Goal: Information Seeking & Learning: Learn about a topic

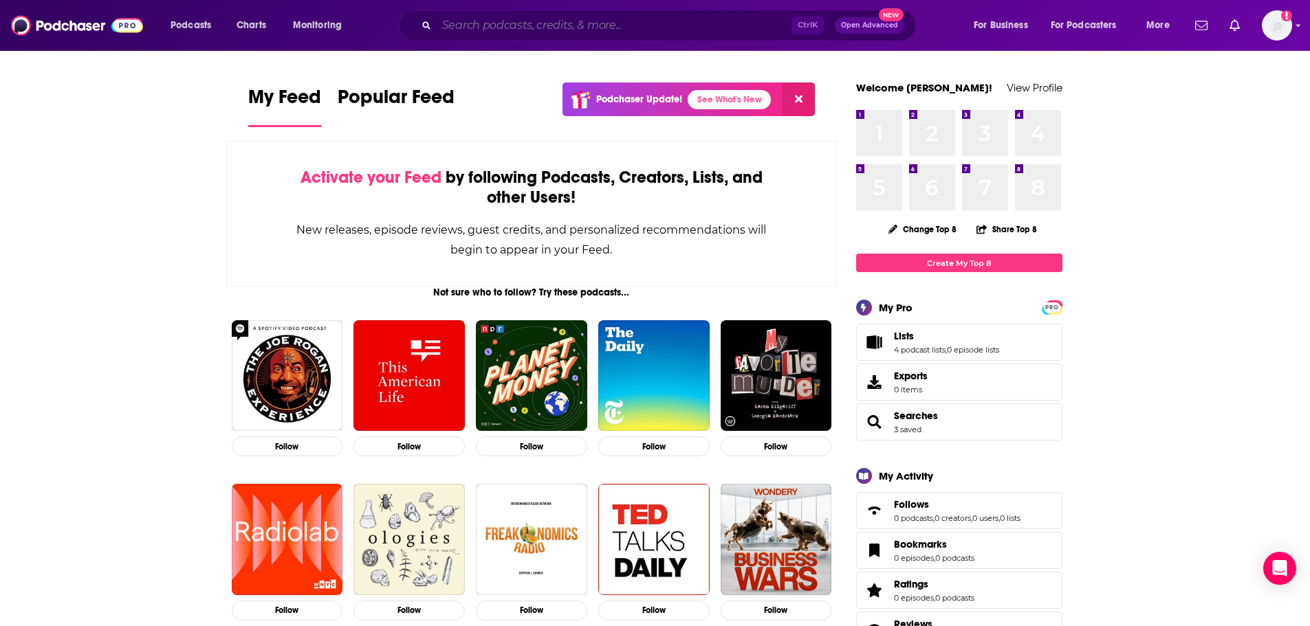
click at [560, 31] on input "Search podcasts, credits, & more..." at bounding box center [614, 25] width 355 height 22
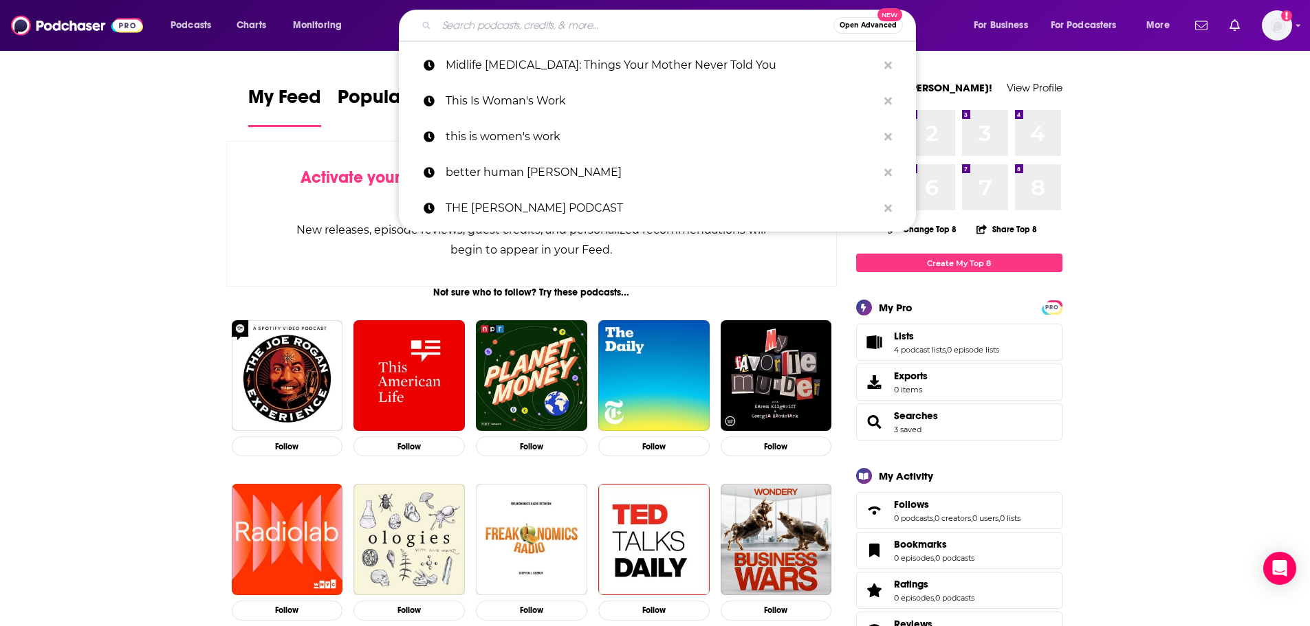
paste input "DNA Today"
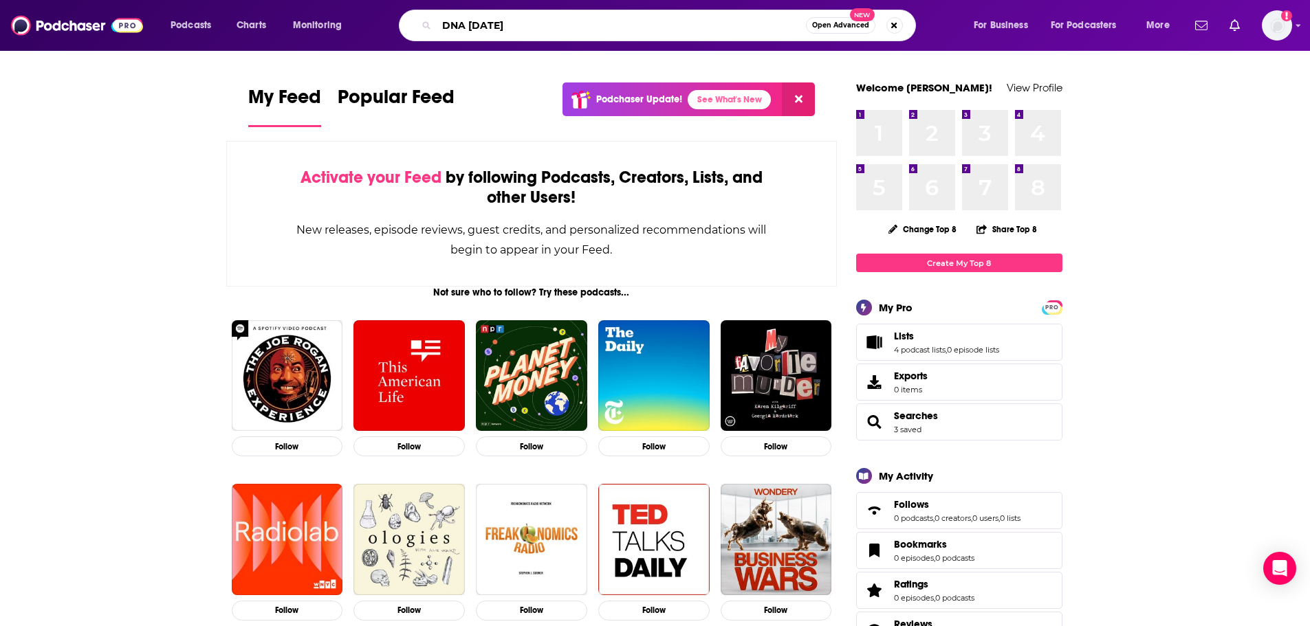
type input "DNA Today"
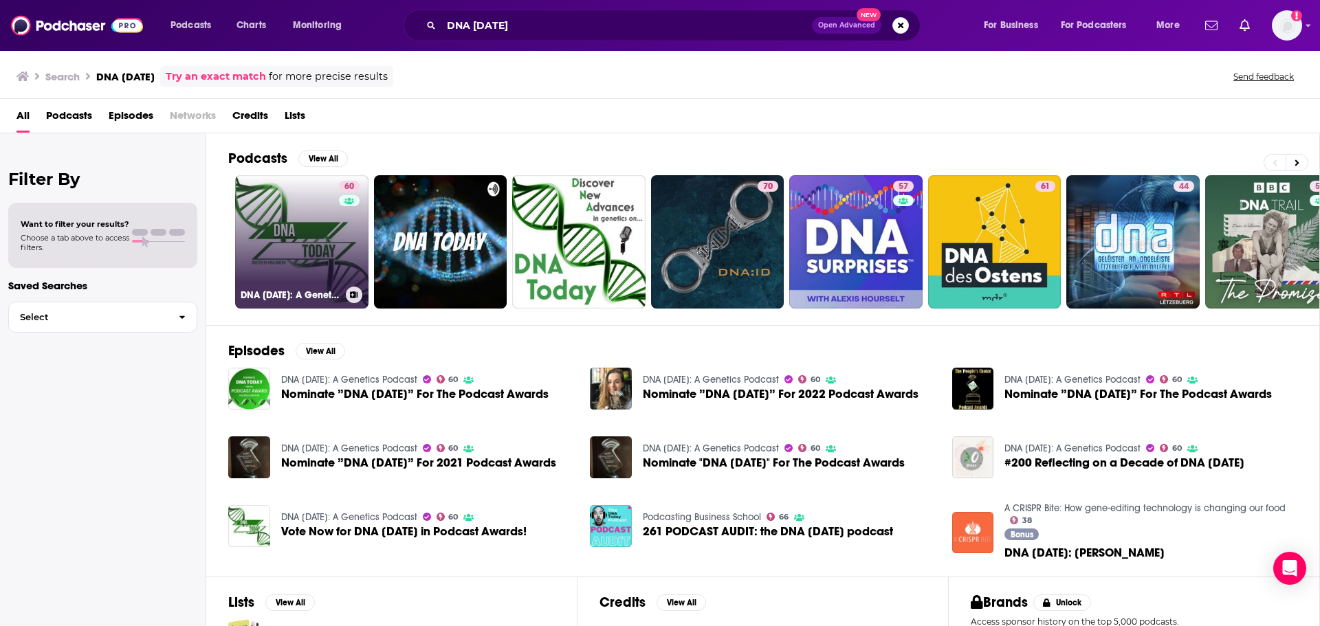
click at [268, 221] on link "60 DNA Today: A Genetics Podcast" at bounding box center [301, 241] width 133 height 133
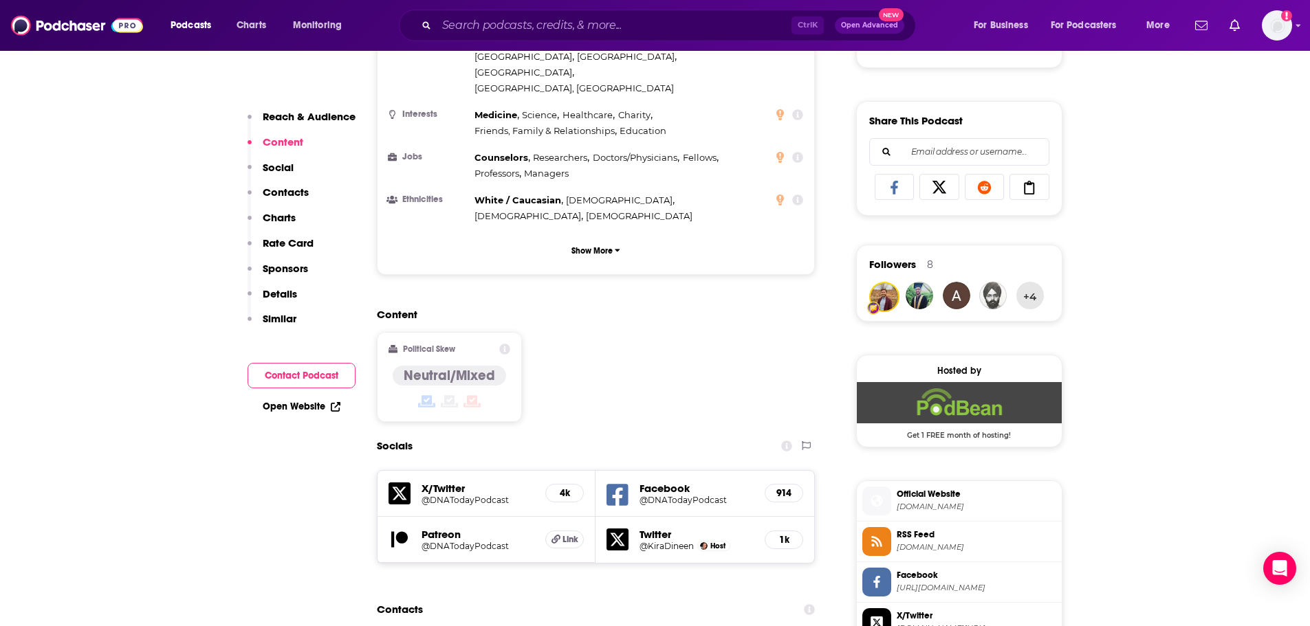
scroll to position [894, 0]
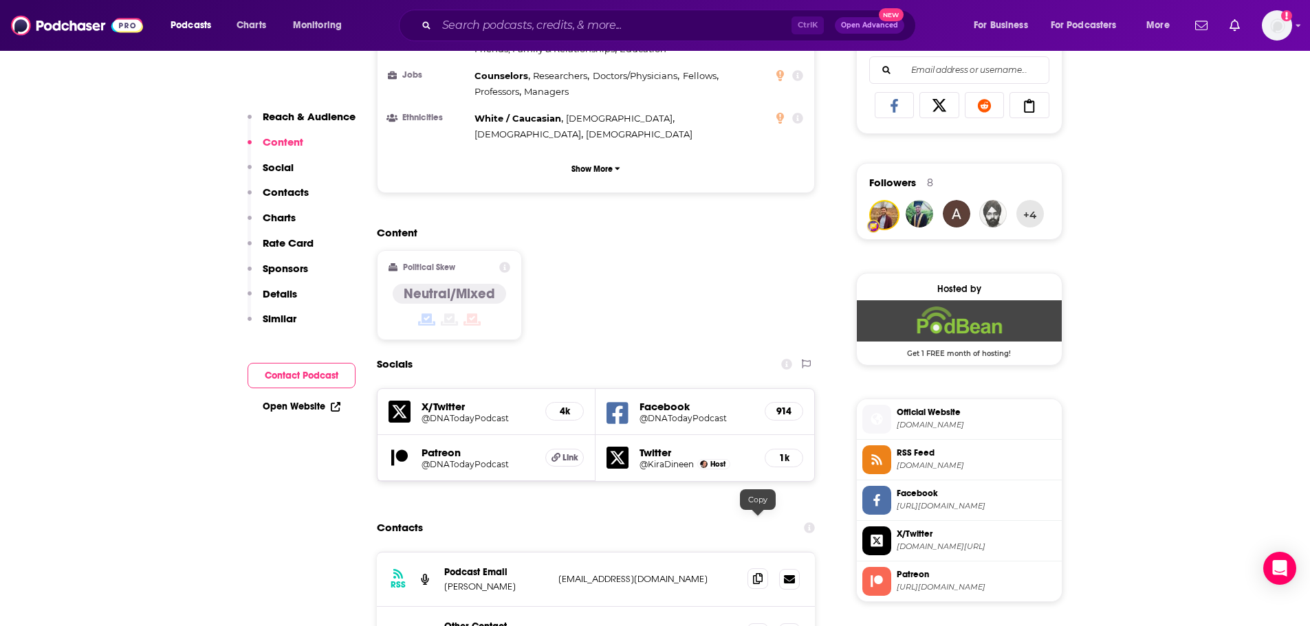
click at [758, 573] on icon at bounding box center [758, 578] width 10 height 11
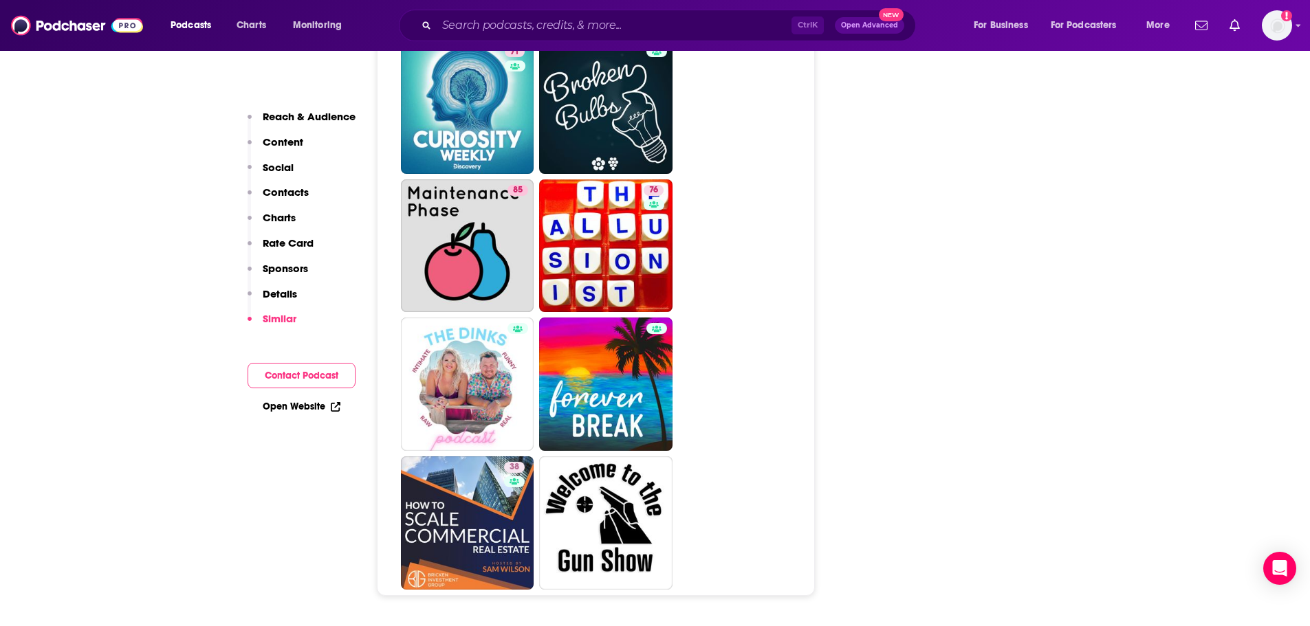
scroll to position [6669, 0]
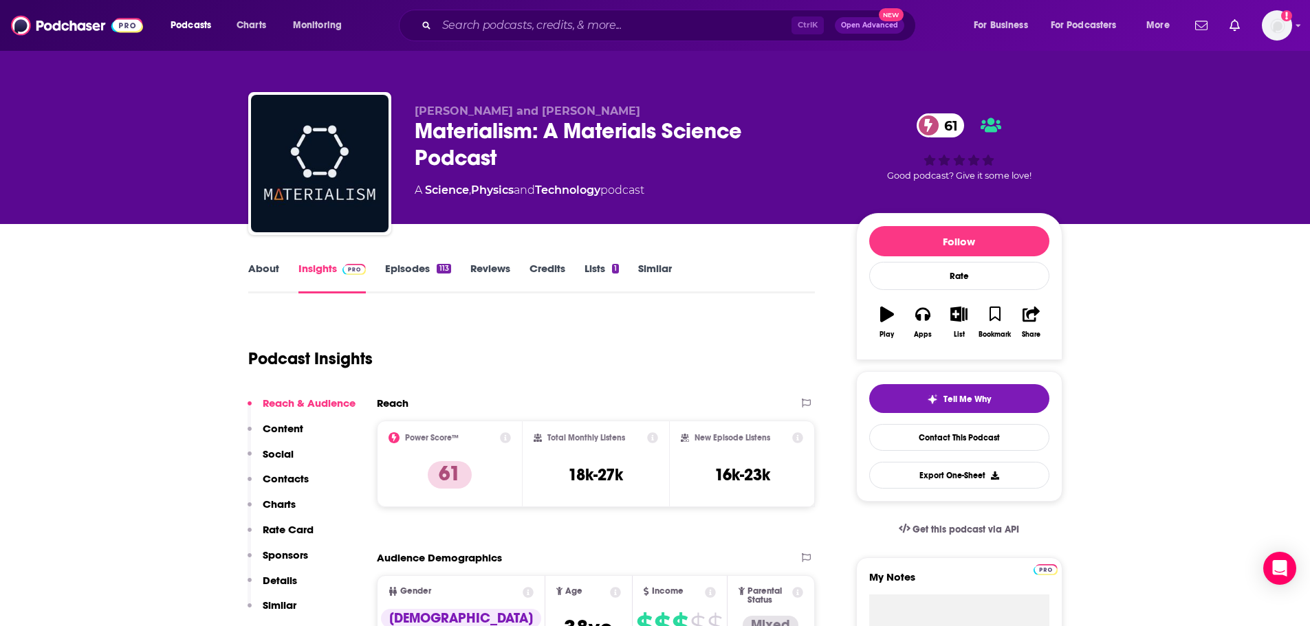
click at [255, 275] on link "About" at bounding box center [263, 278] width 31 height 32
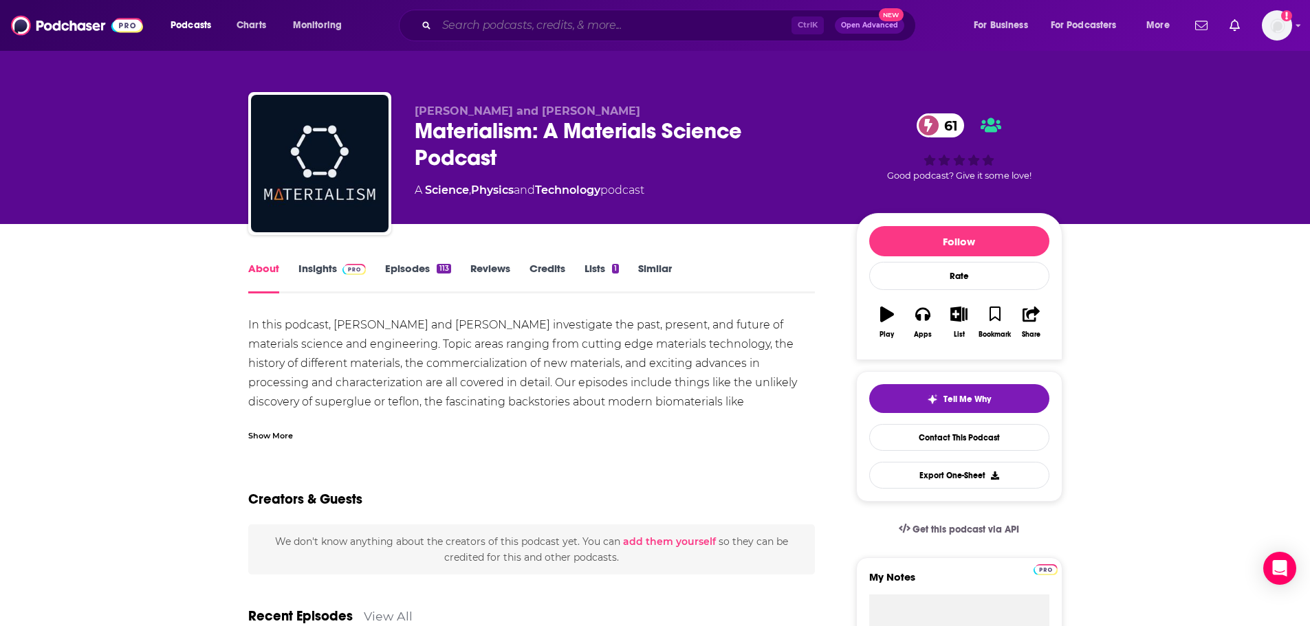
click at [620, 22] on input "Search podcasts, credits, & more..." at bounding box center [614, 25] width 355 height 22
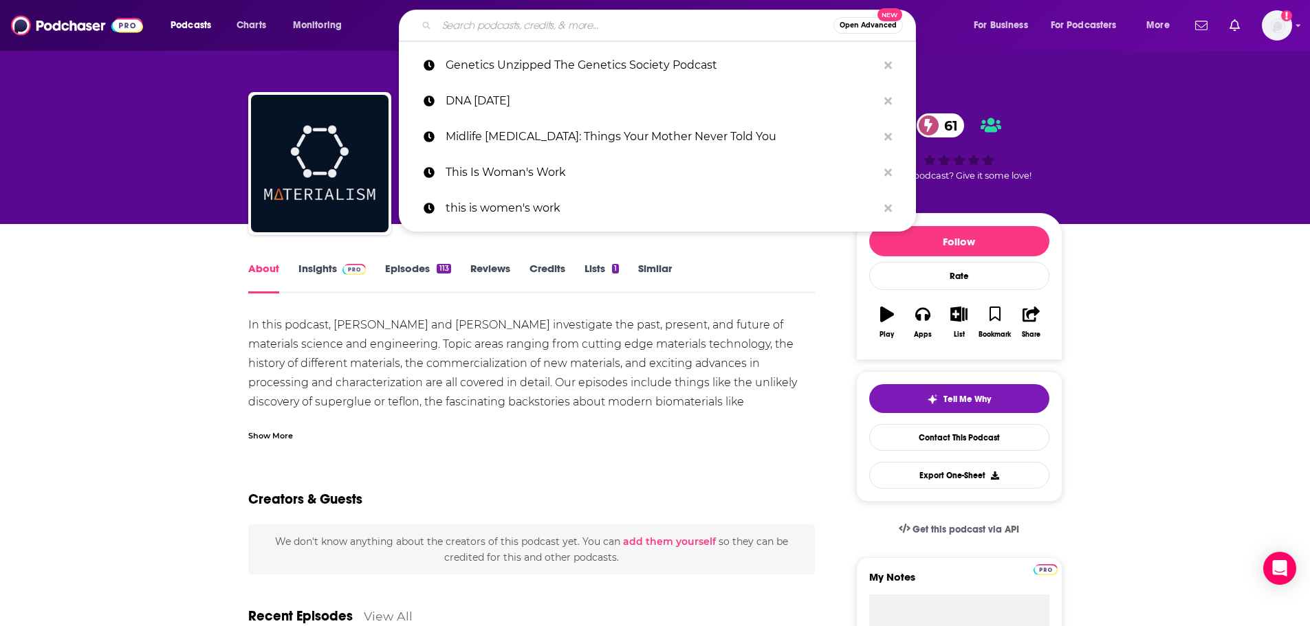
paste input "Ageless Science"
type input "Ageless Science"
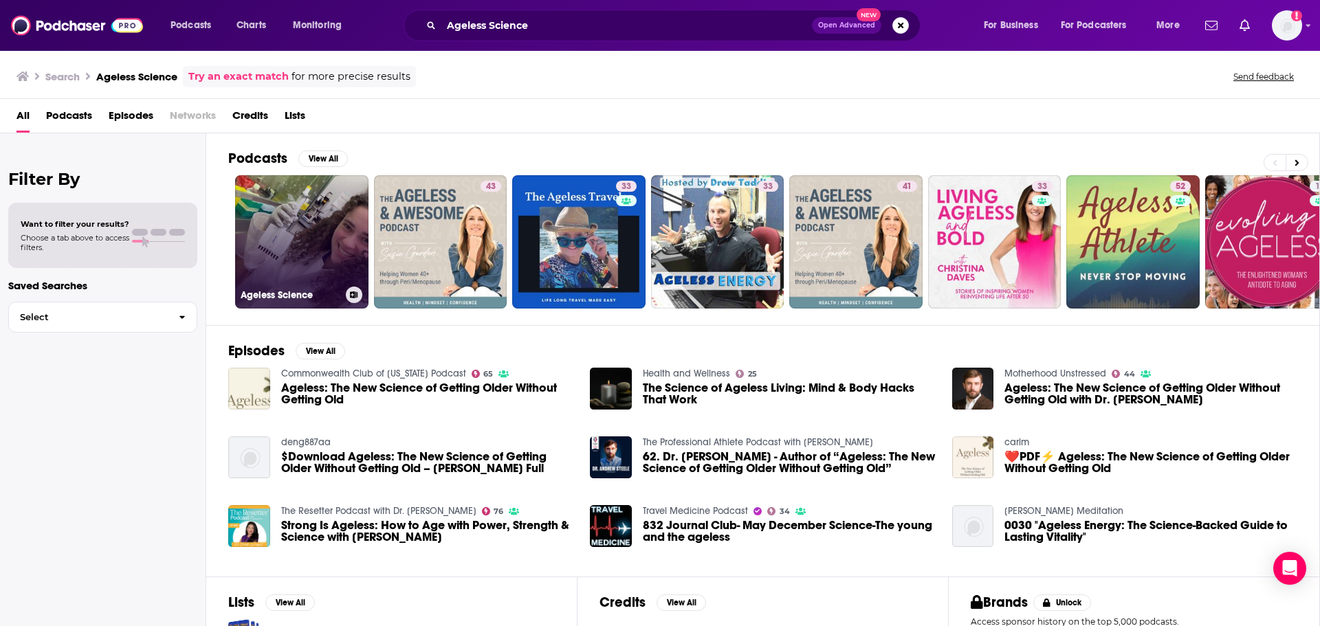
click at [283, 217] on link "Ageless Science" at bounding box center [301, 241] width 133 height 133
click at [287, 231] on link "Ageless Science" at bounding box center [301, 241] width 133 height 133
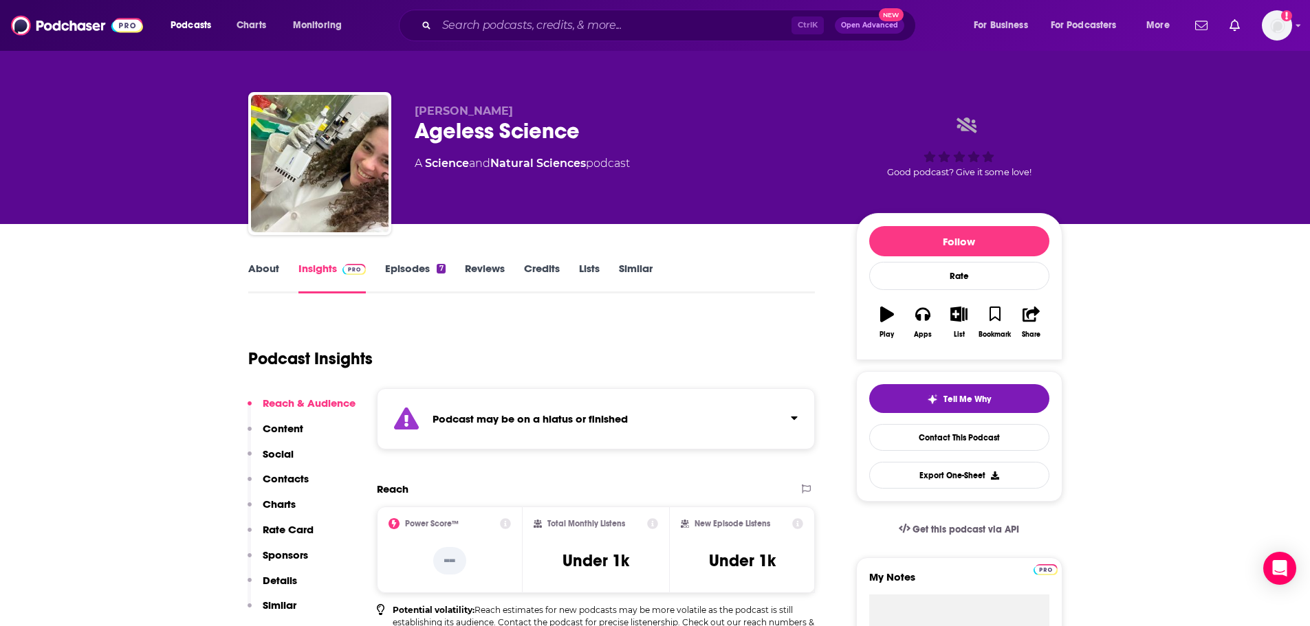
click at [643, 274] on link "Similar" at bounding box center [636, 278] width 34 height 32
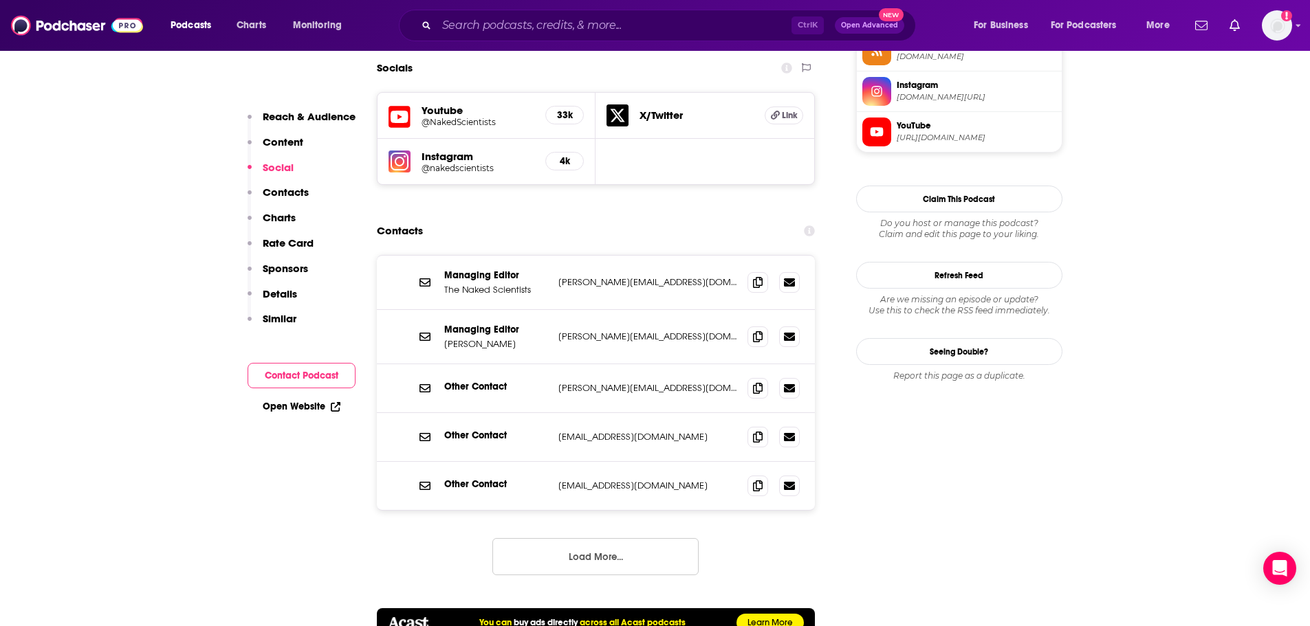
scroll to position [1306, 0]
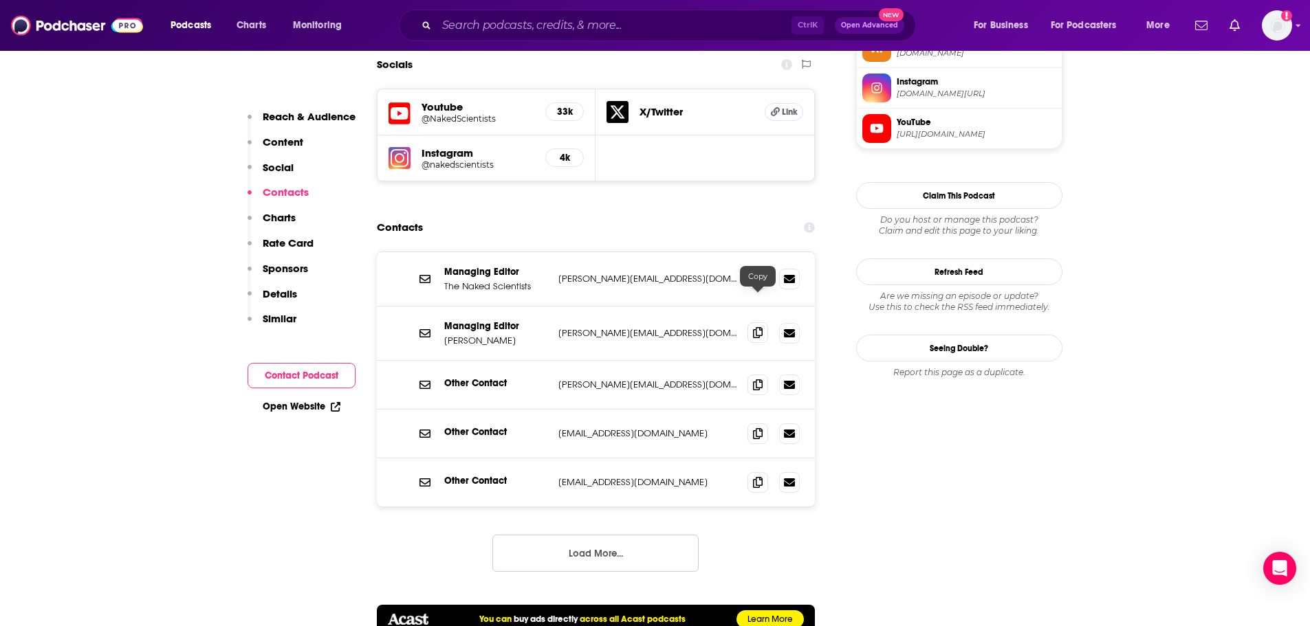
click at [759, 327] on icon at bounding box center [758, 332] width 10 height 11
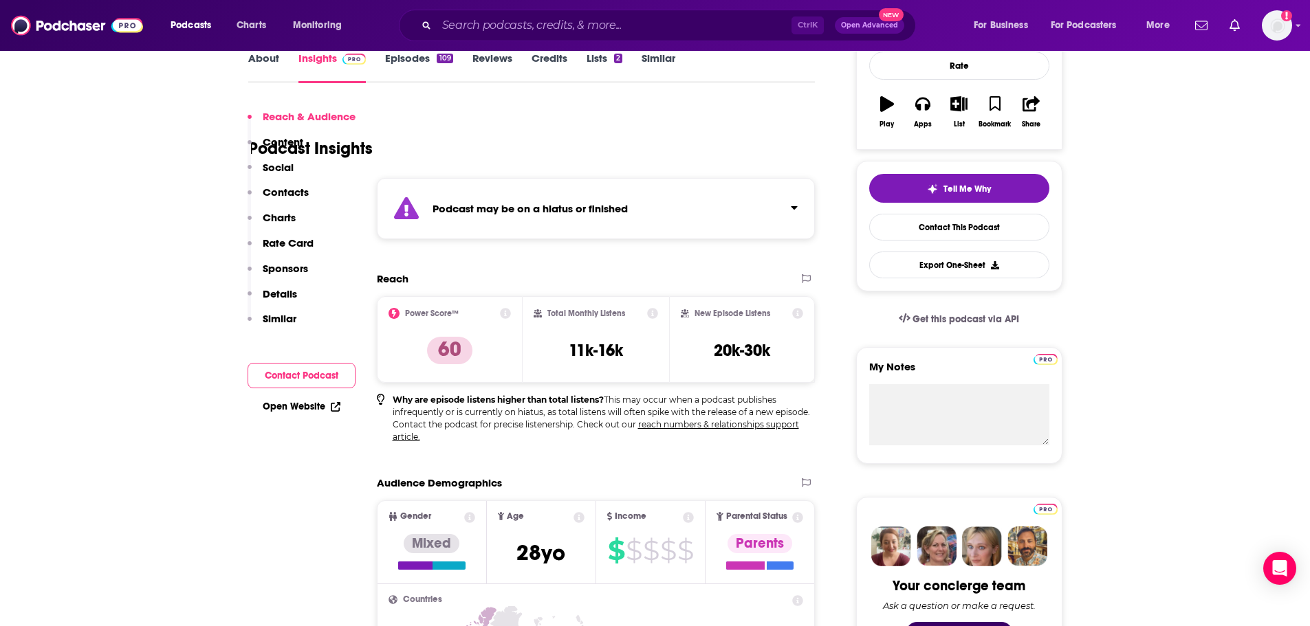
scroll to position [412, 0]
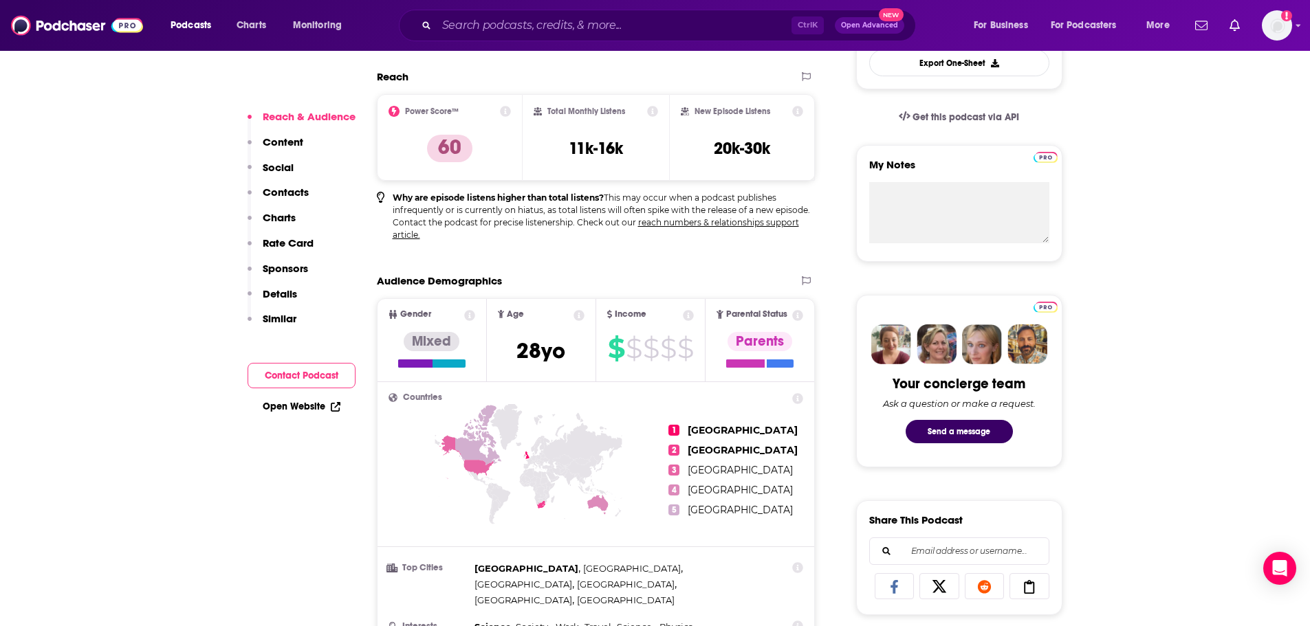
click at [315, 414] on div "Open Website" at bounding box center [301, 406] width 108 height 25
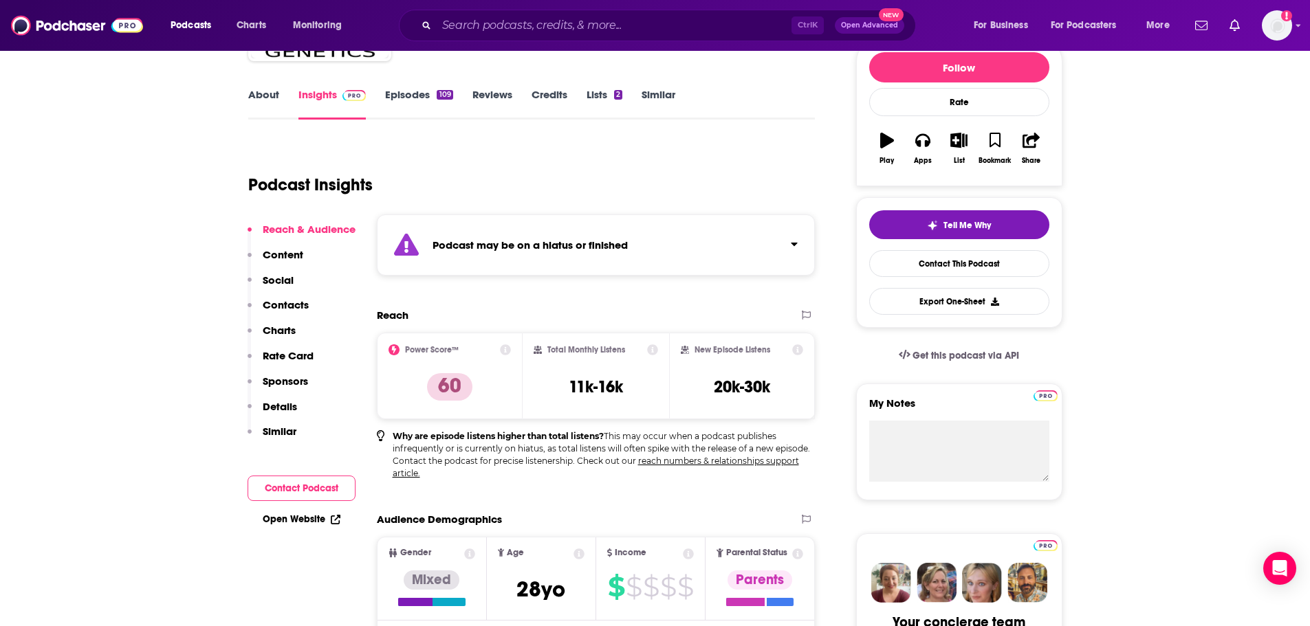
scroll to position [0, 0]
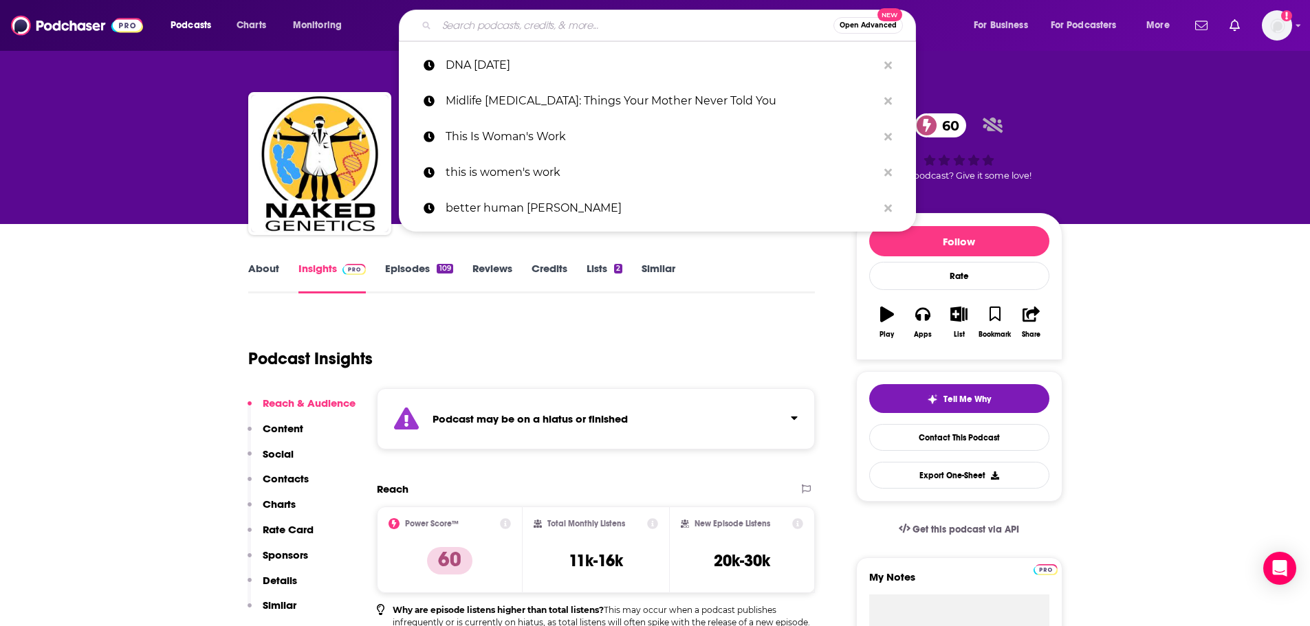
click at [510, 34] on input "Search podcasts, credits, & more..." at bounding box center [635, 25] width 397 height 22
paste input "Genetics Unzipped The Genetics Society Podcast"
type input "Genetics Unzipped The Genetics Society Podcast"
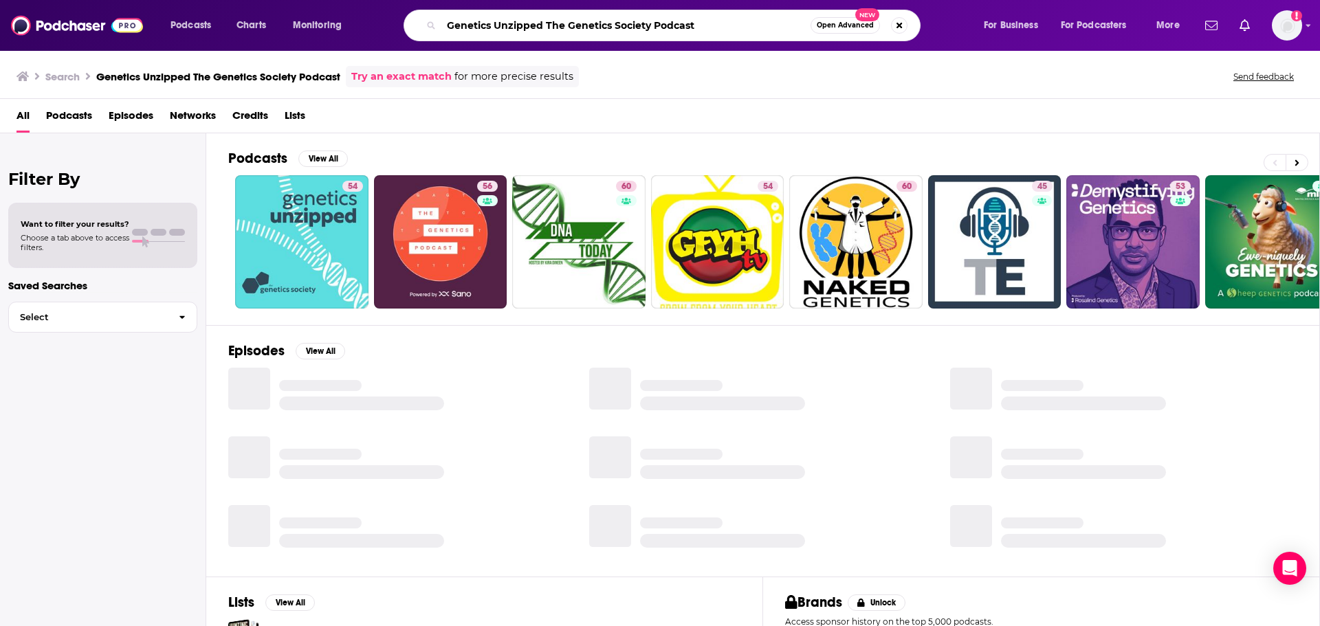
drag, startPoint x: 546, startPoint y: 25, endPoint x: 734, endPoint y: 19, distance: 188.5
click at [734, 19] on input "Genetics Unzipped The Genetics Society Podcast" at bounding box center [625, 25] width 369 height 22
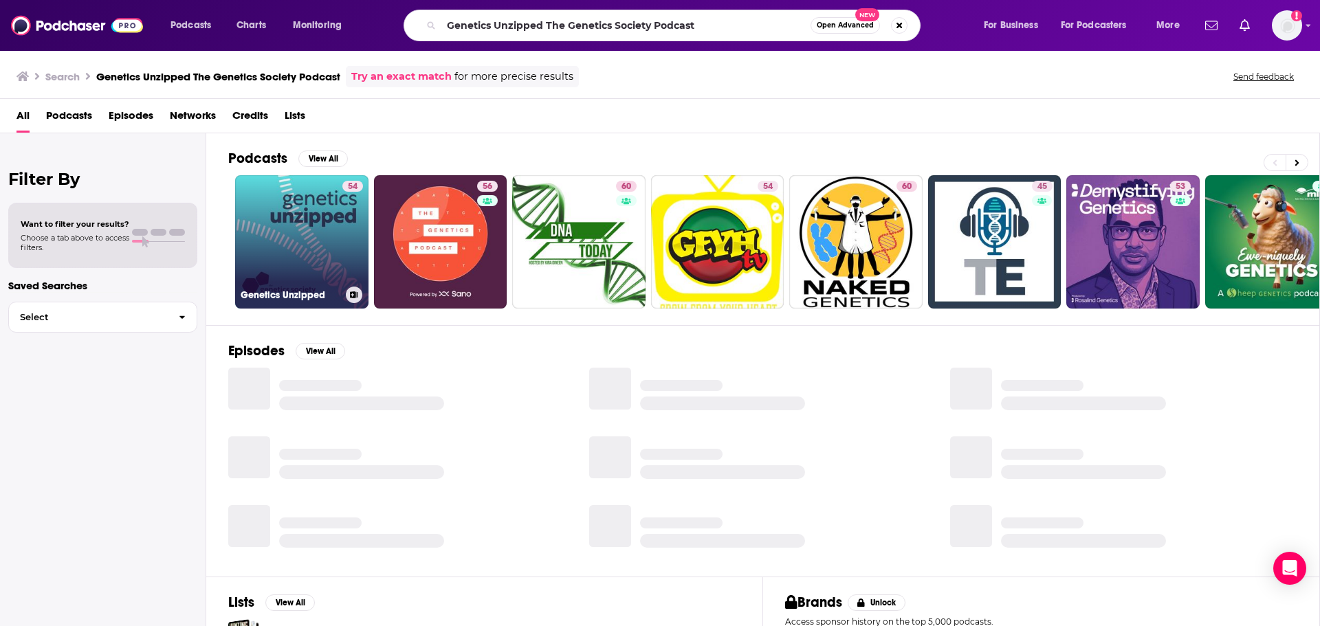
click at [275, 222] on link "54 Genetics Unzipped" at bounding box center [301, 241] width 133 height 133
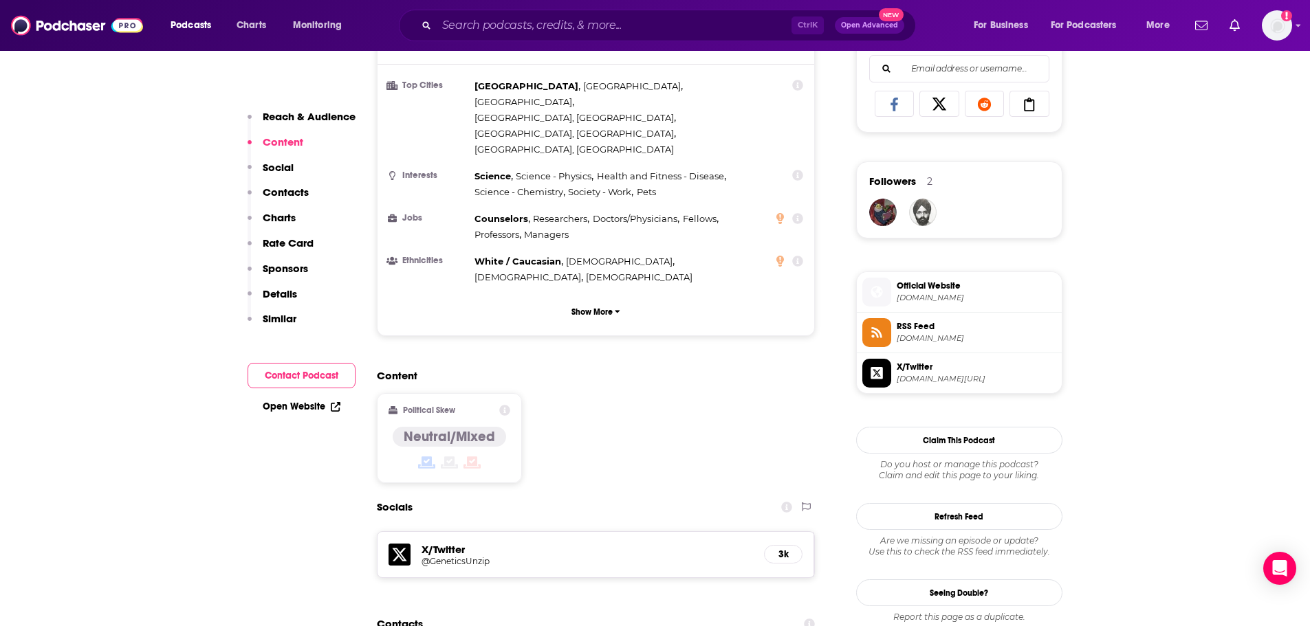
scroll to position [894, 0]
click at [290, 404] on link "Open Website" at bounding box center [302, 407] width 78 height 12
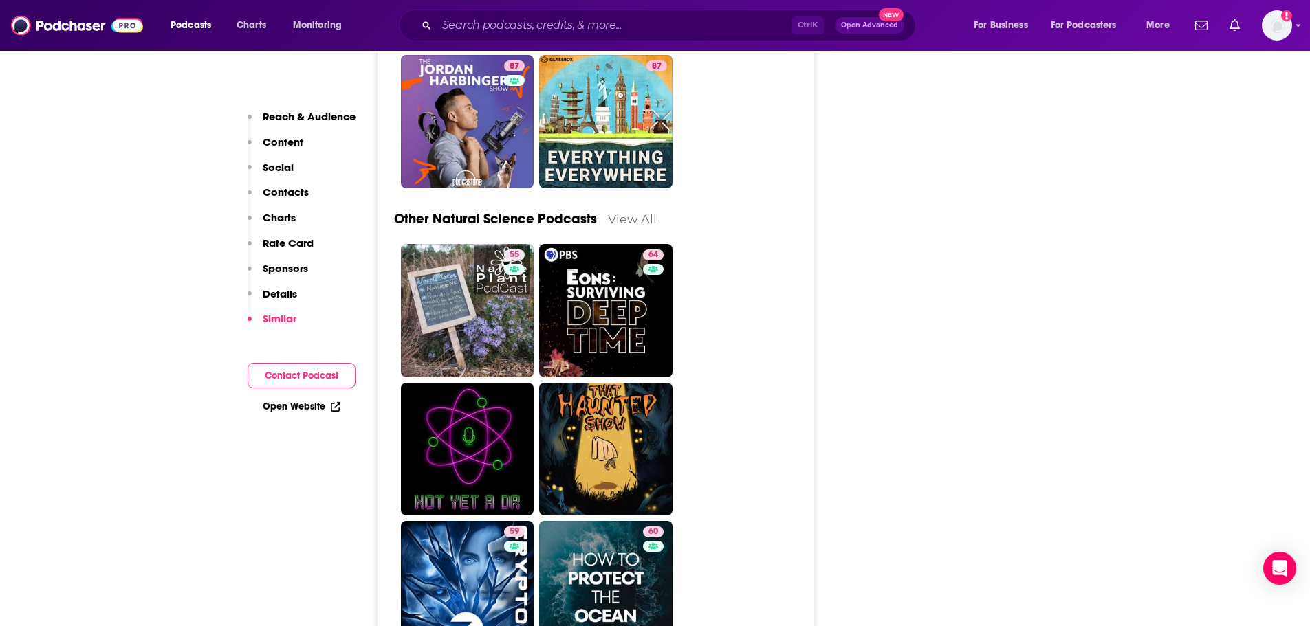
scroll to position [5569, 0]
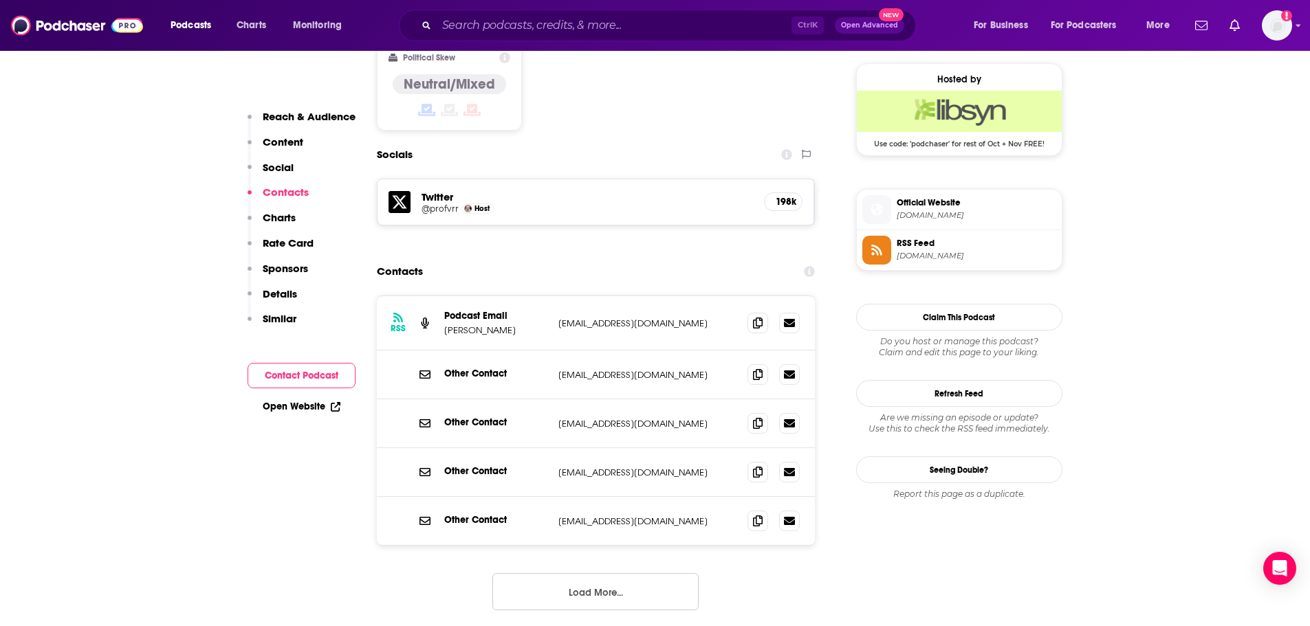
scroll to position [1169, 0]
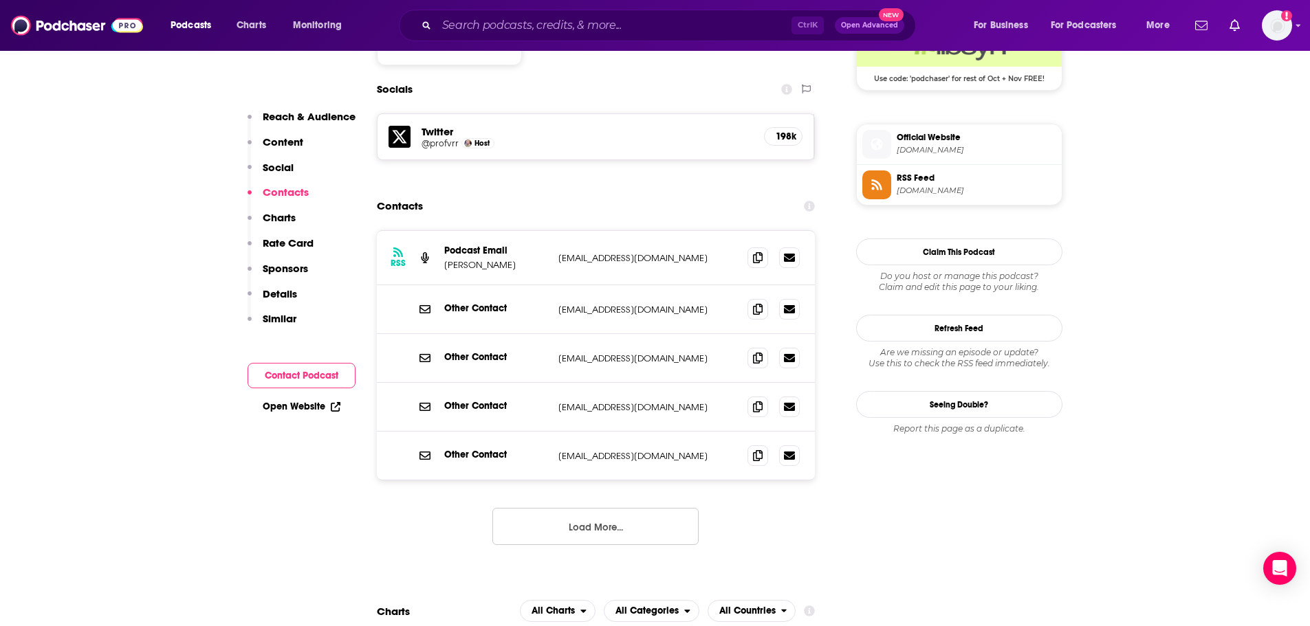
click at [291, 409] on link "Open Website" at bounding box center [302, 407] width 78 height 12
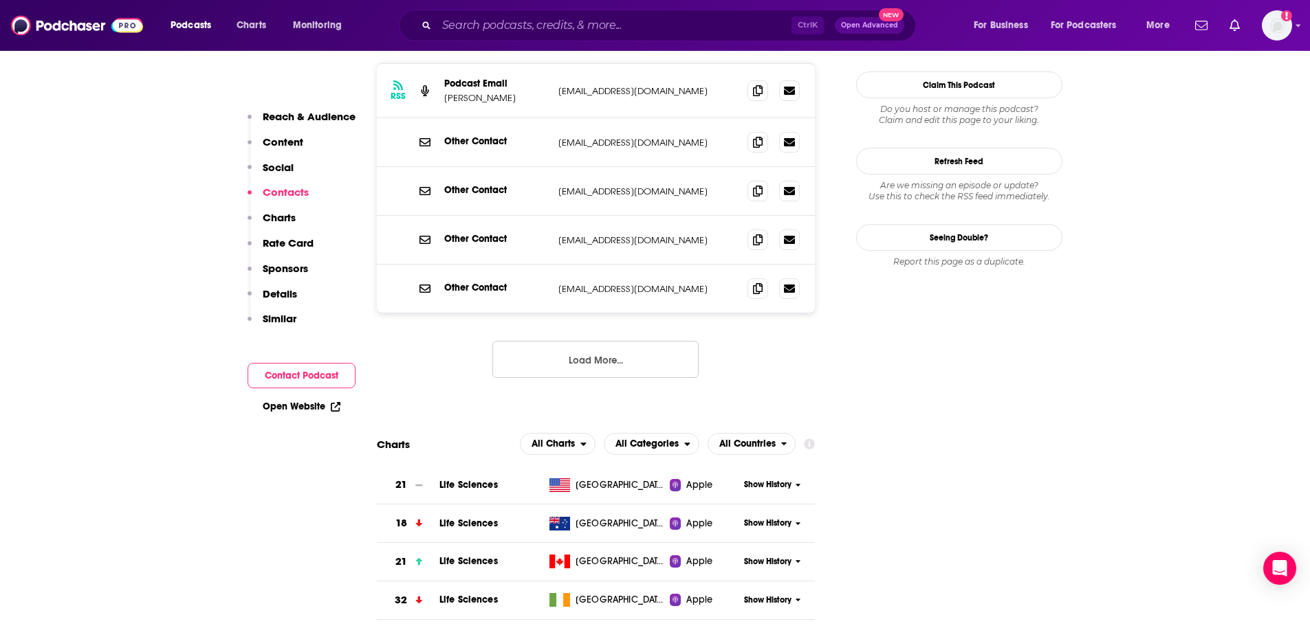
scroll to position [1375, 0]
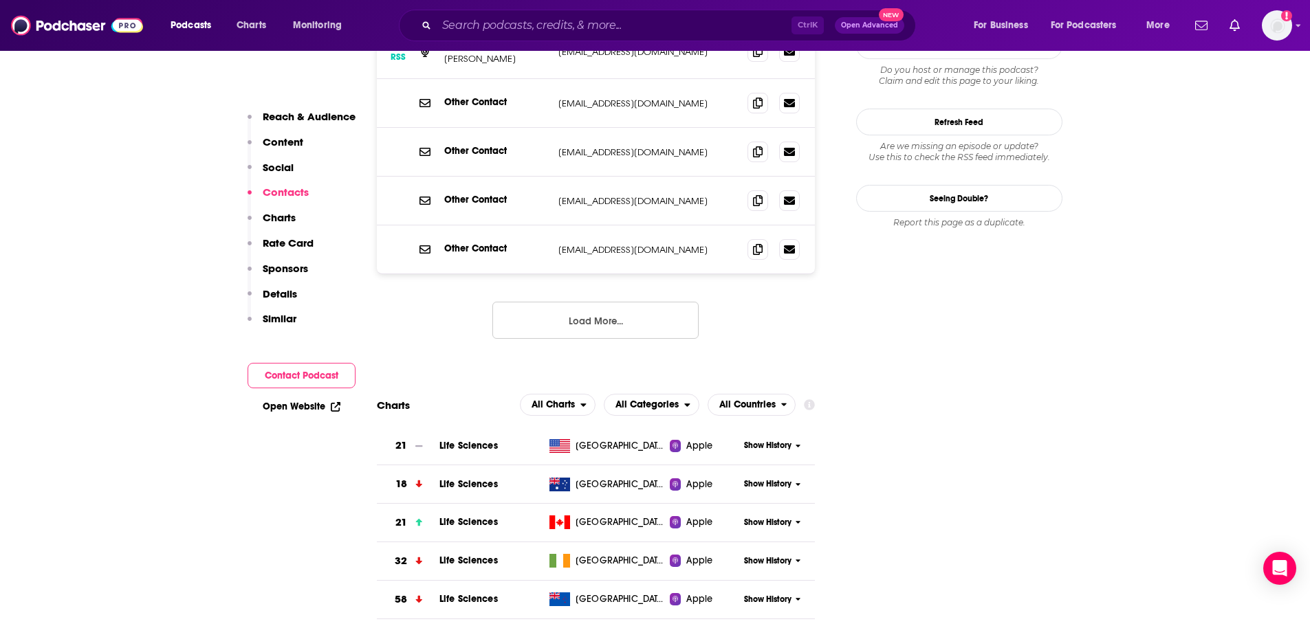
click at [300, 406] on link "Open Website" at bounding box center [302, 407] width 78 height 12
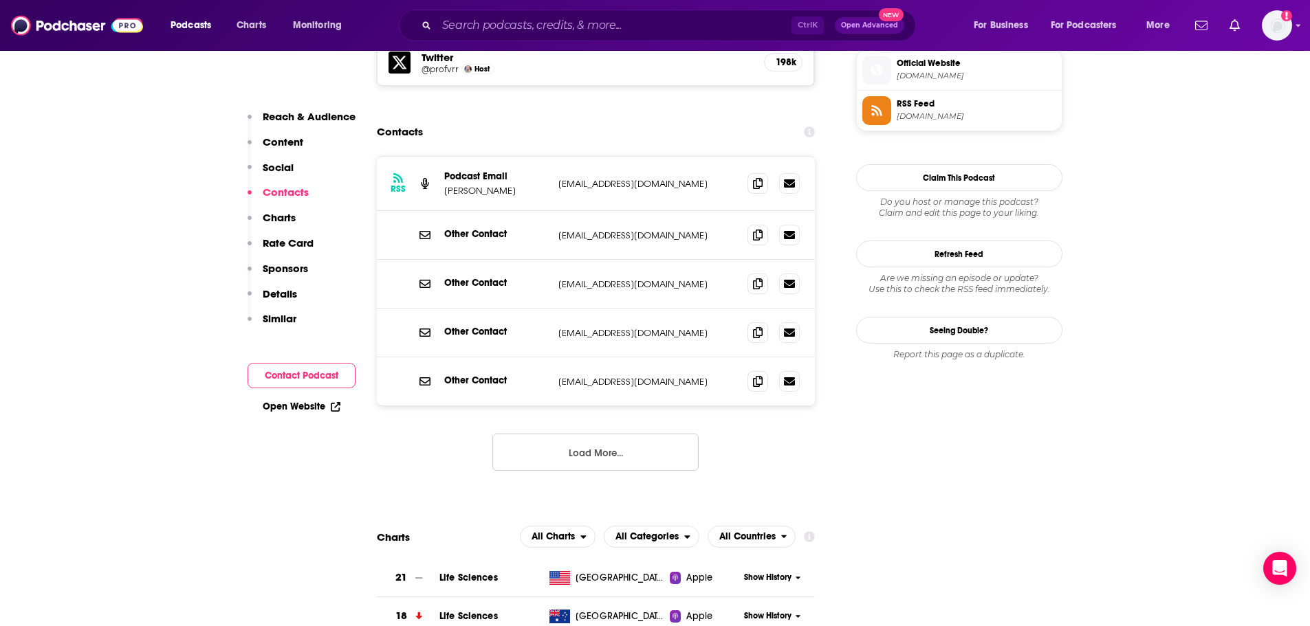
scroll to position [1237, 0]
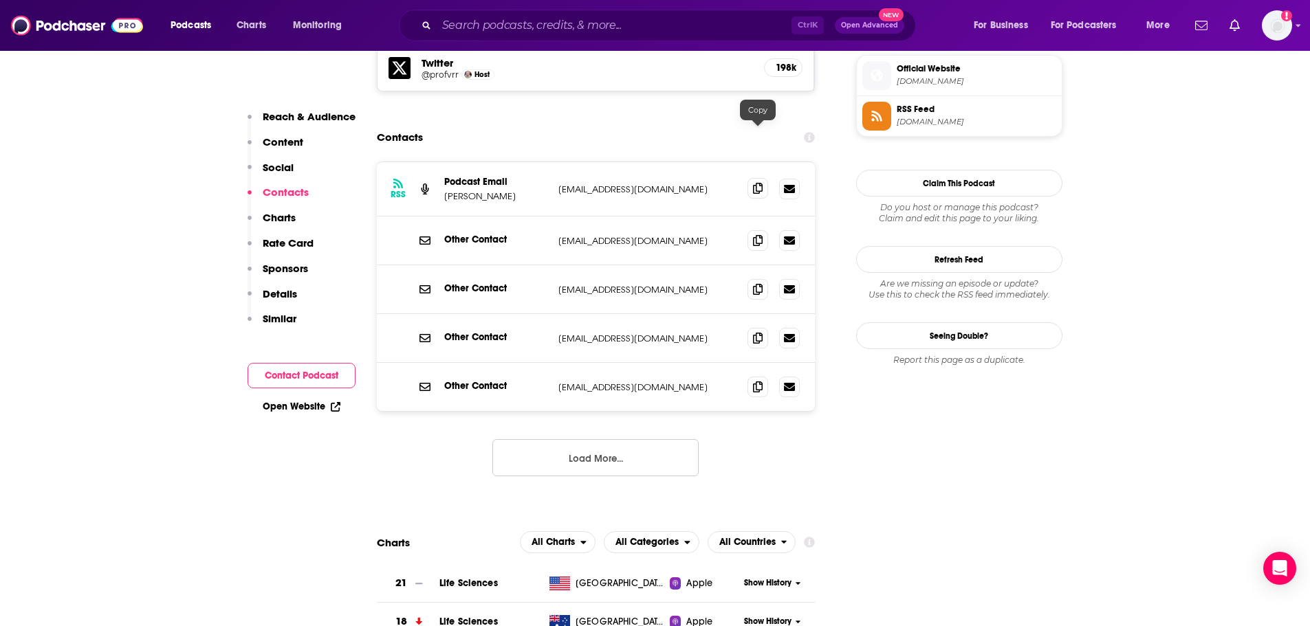
click at [756, 183] on icon at bounding box center [758, 188] width 10 height 11
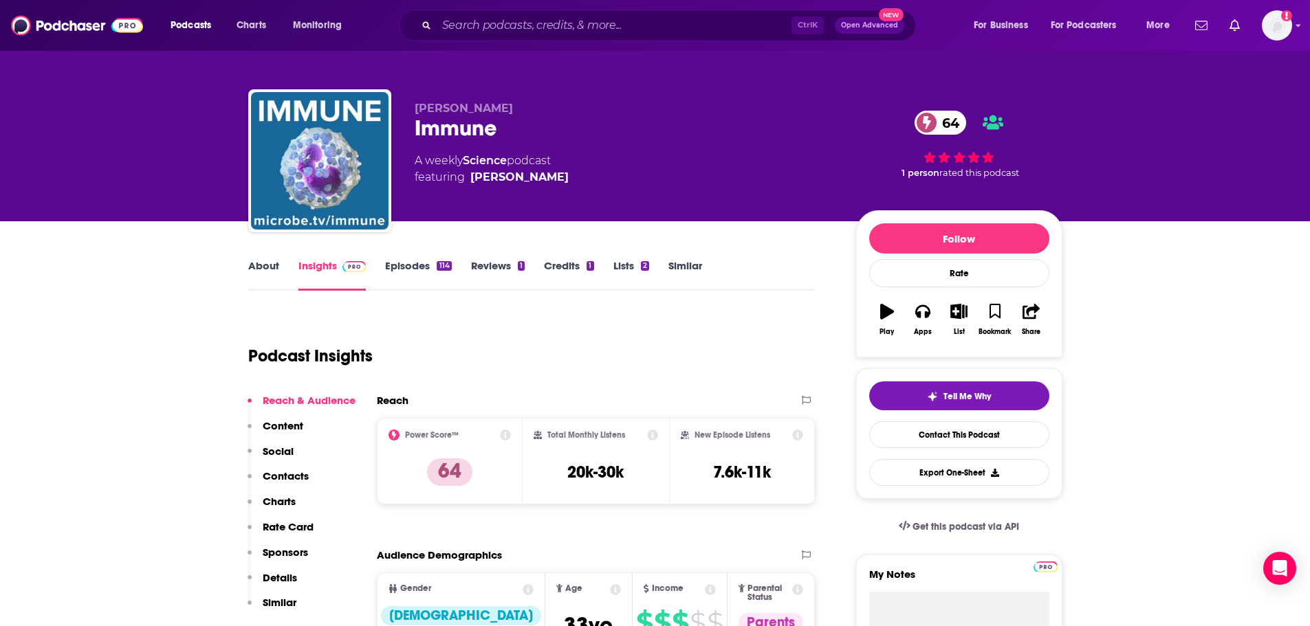
scroll to position [0, 0]
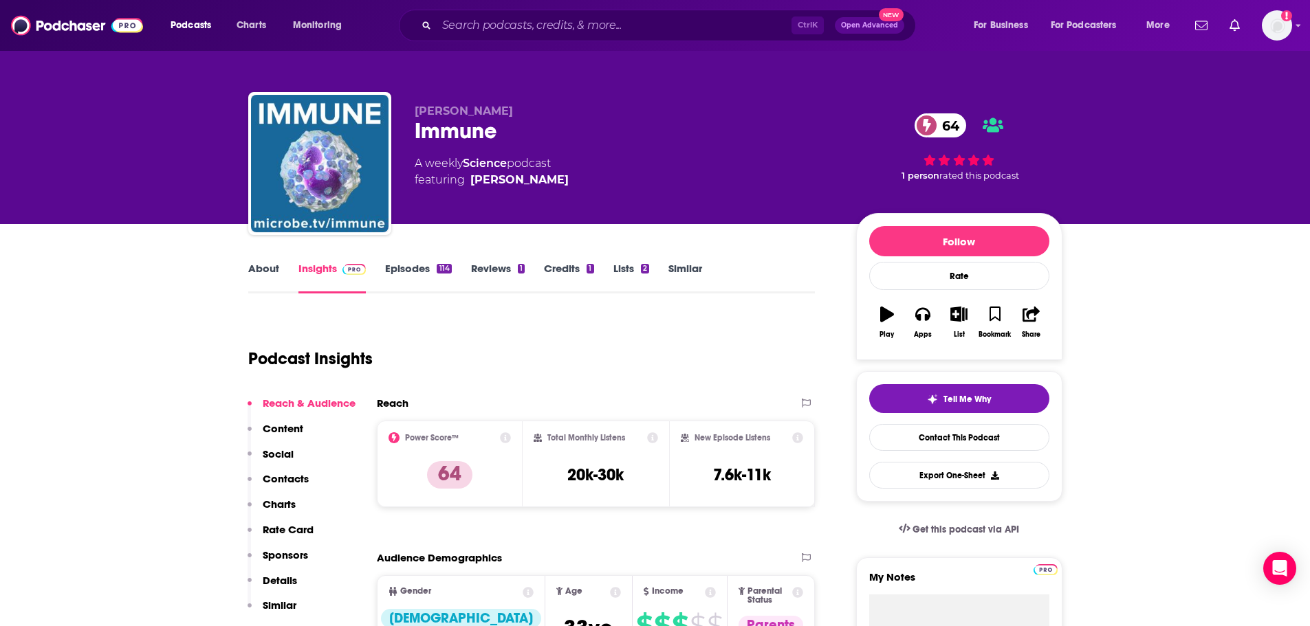
click at [397, 272] on link "Episodes 114" at bounding box center [418, 278] width 66 height 32
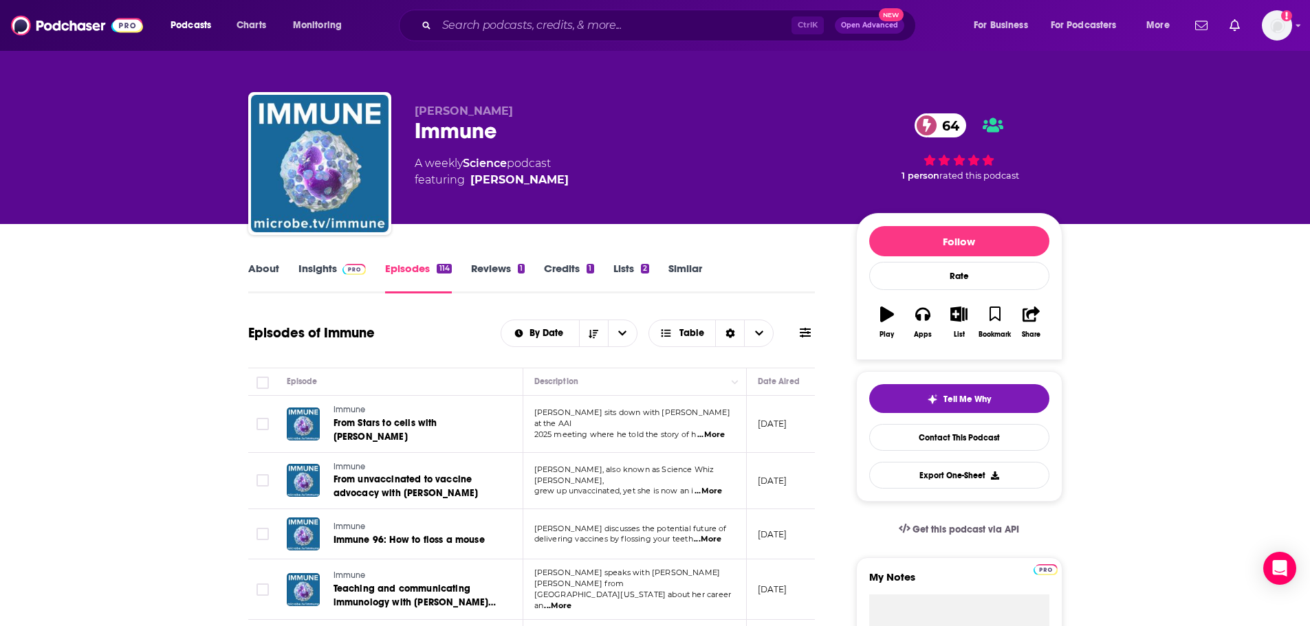
click at [333, 275] on link "Insights" at bounding box center [332, 278] width 68 height 32
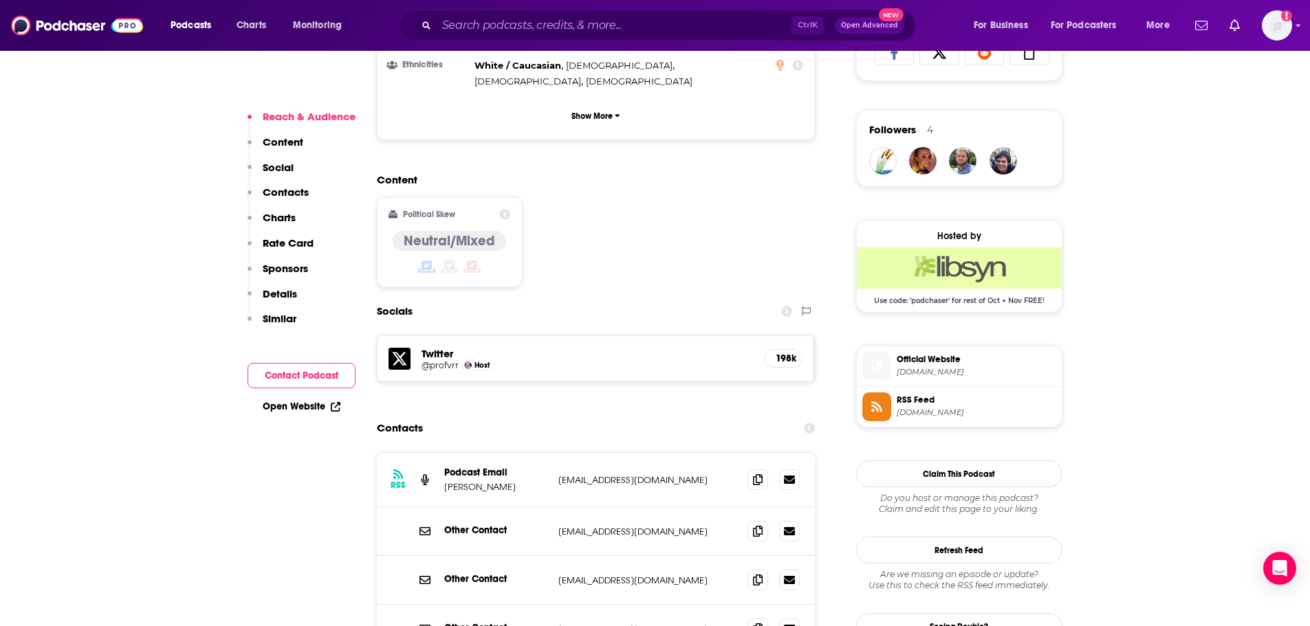
scroll to position [1100, 0]
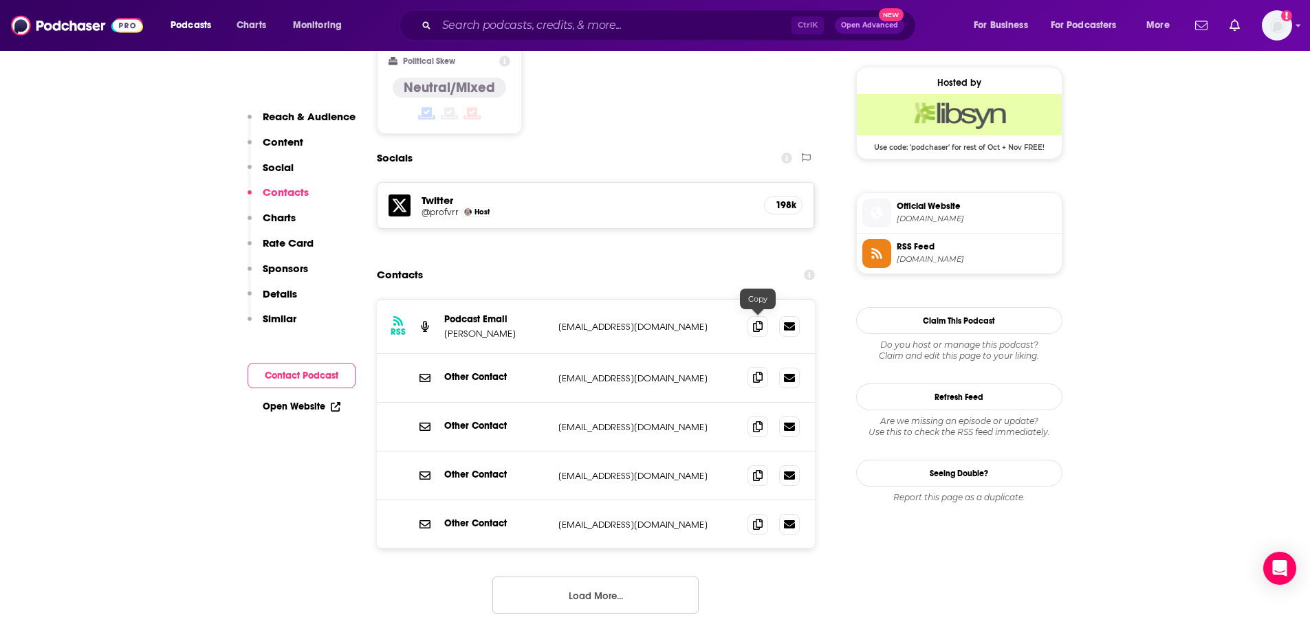
click at [751, 367] on span at bounding box center [757, 377] width 21 height 21
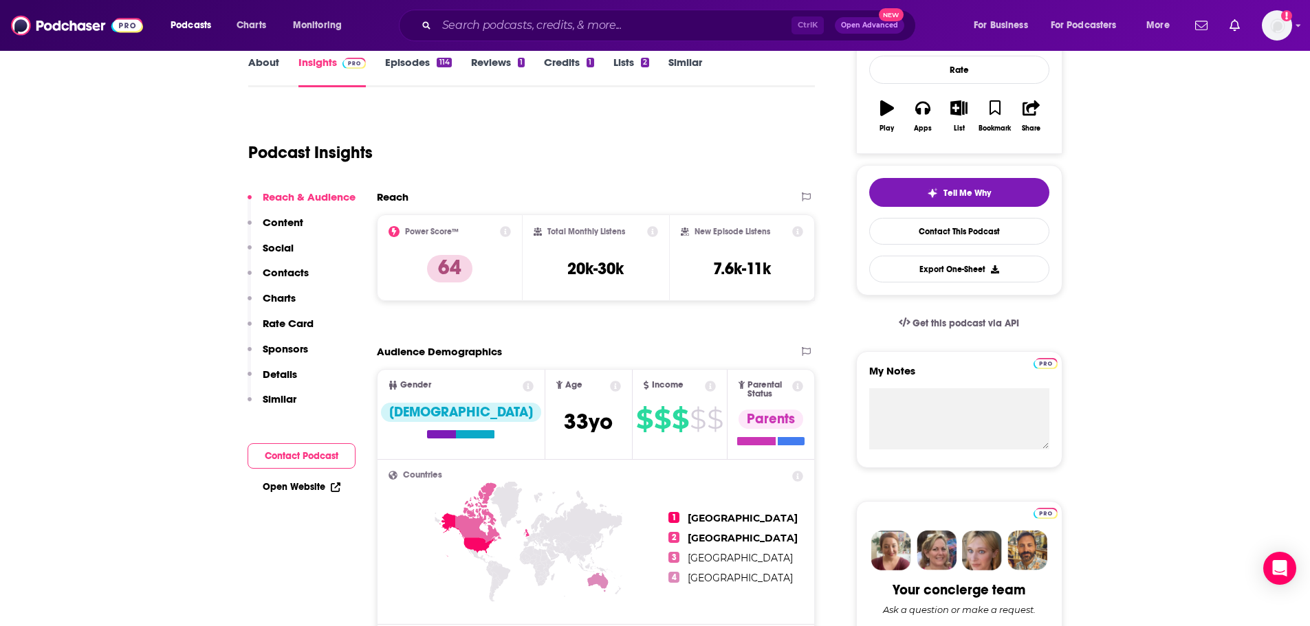
scroll to position [0, 0]
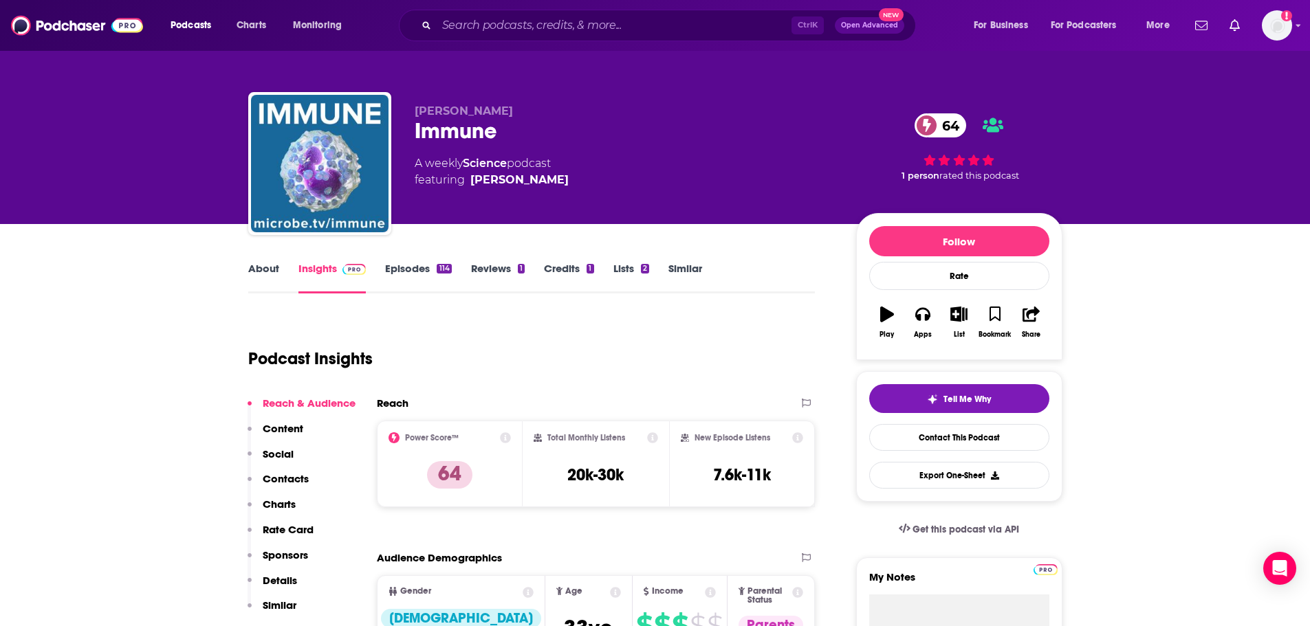
drag, startPoint x: 498, startPoint y: 107, endPoint x: 449, endPoint y: 206, distance: 110.4
click at [464, 102] on div "Vincent Racaniello Immune 64 A weekly Science podcast featuring Vincent Racanie…" at bounding box center [655, 166] width 814 height 148
copy span "Racaniello"
click at [673, 274] on link "Similar" at bounding box center [685, 278] width 34 height 32
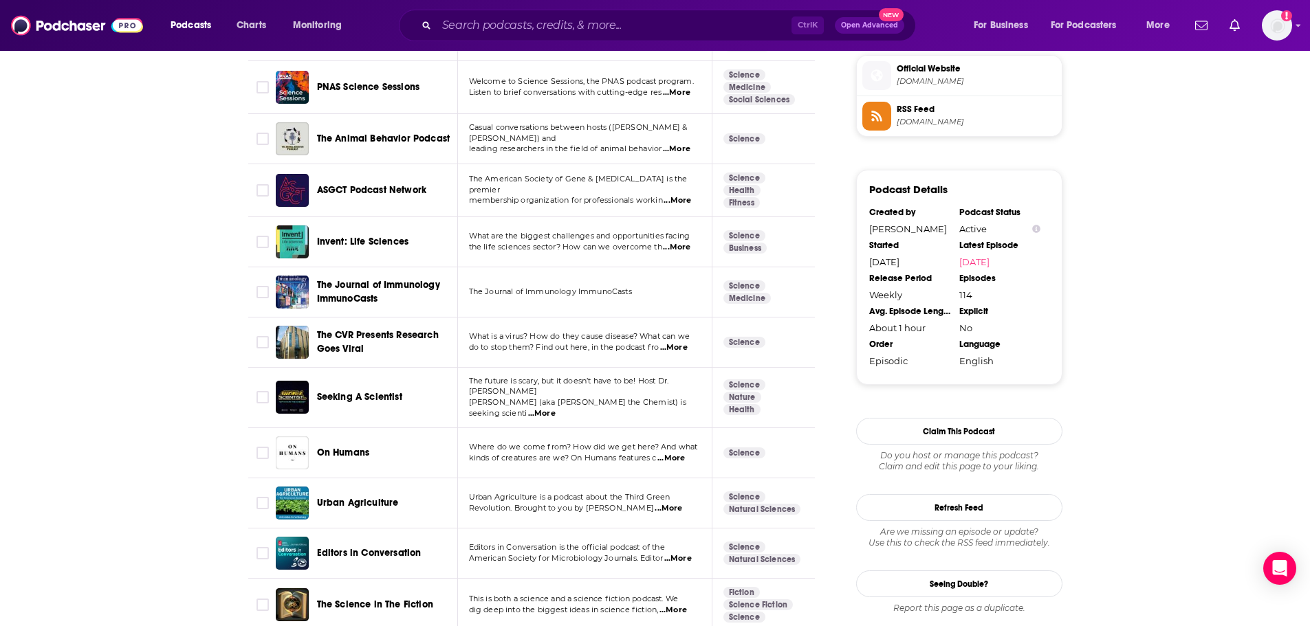
scroll to position [1306, 0]
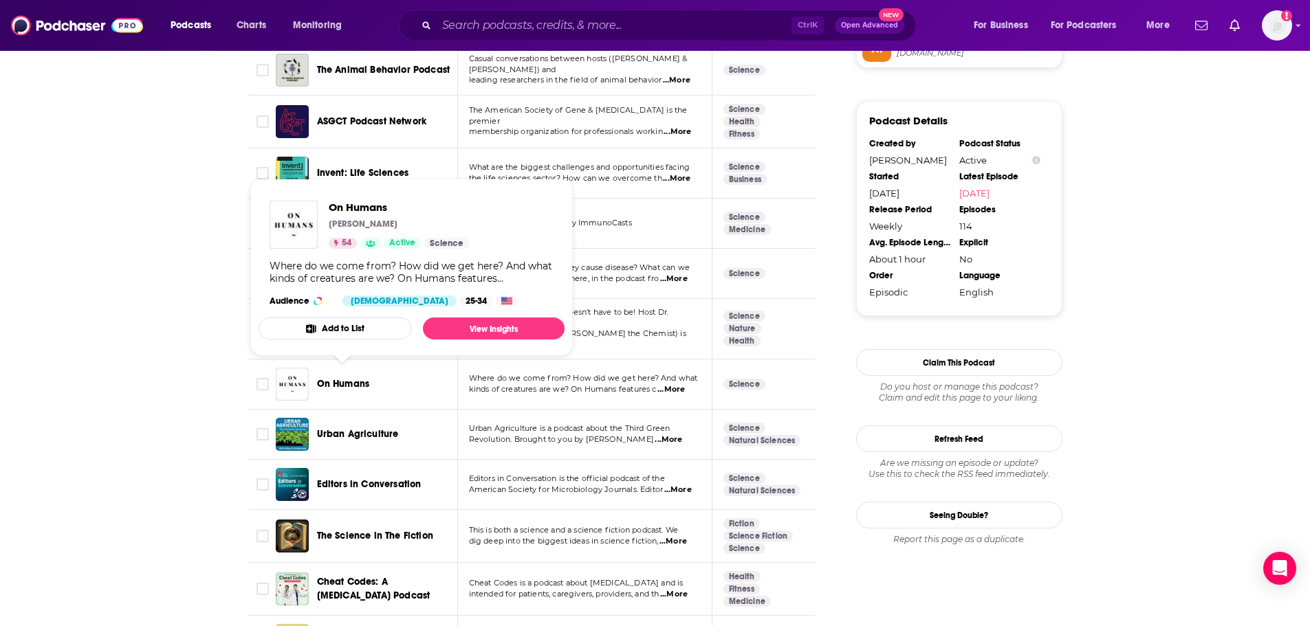
click at [352, 378] on span "On Humans" at bounding box center [343, 384] width 53 height 12
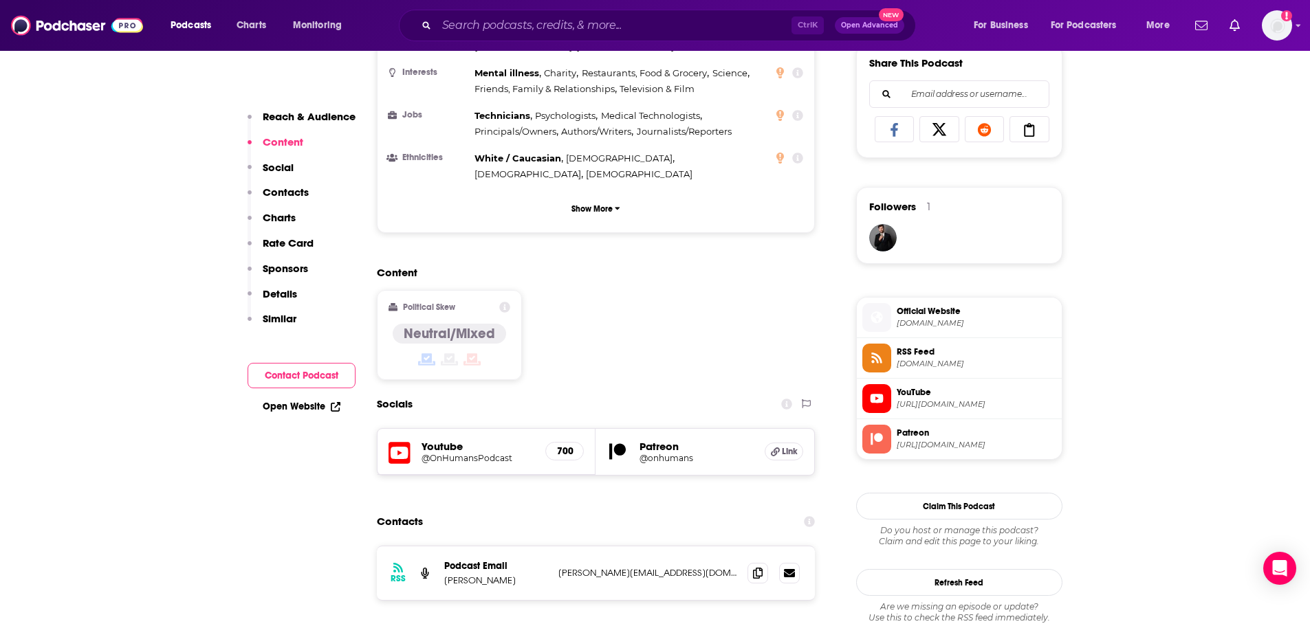
scroll to position [894, 0]
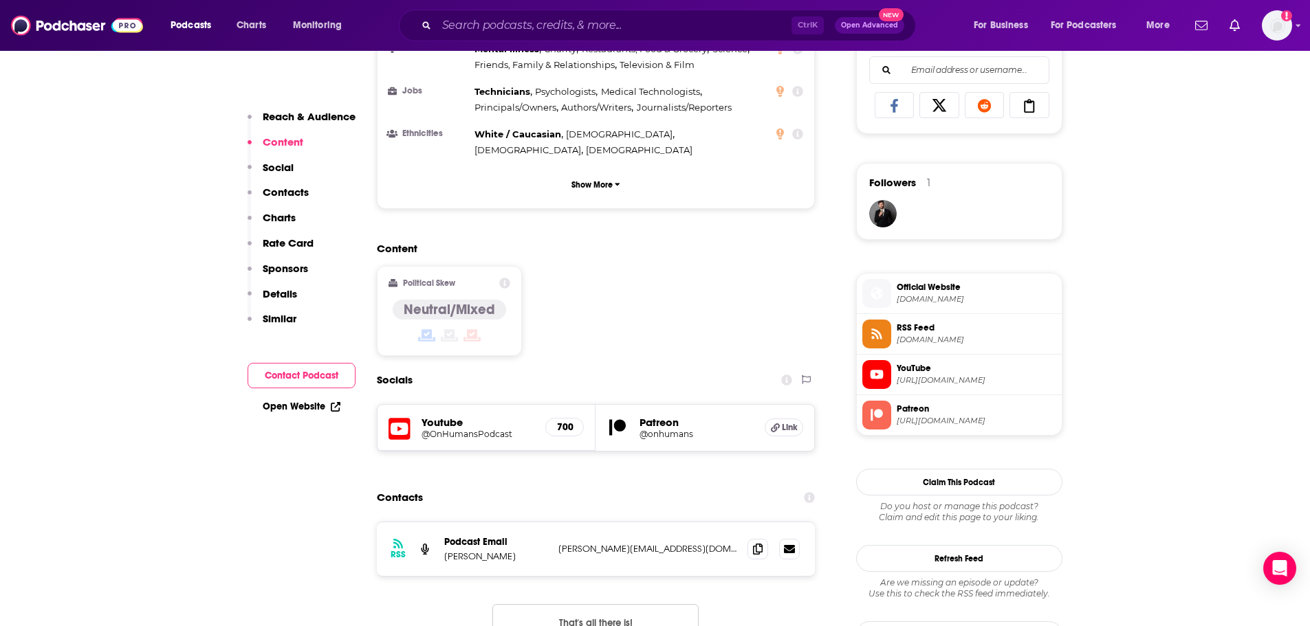
click at [461, 416] on h5 "Youtube" at bounding box center [477, 422] width 113 height 13
click at [454, 416] on h5 "Youtube" at bounding box center [477, 422] width 113 height 13
click at [455, 429] on h5 "@OnHumansPodcast" at bounding box center [477, 434] width 113 height 10
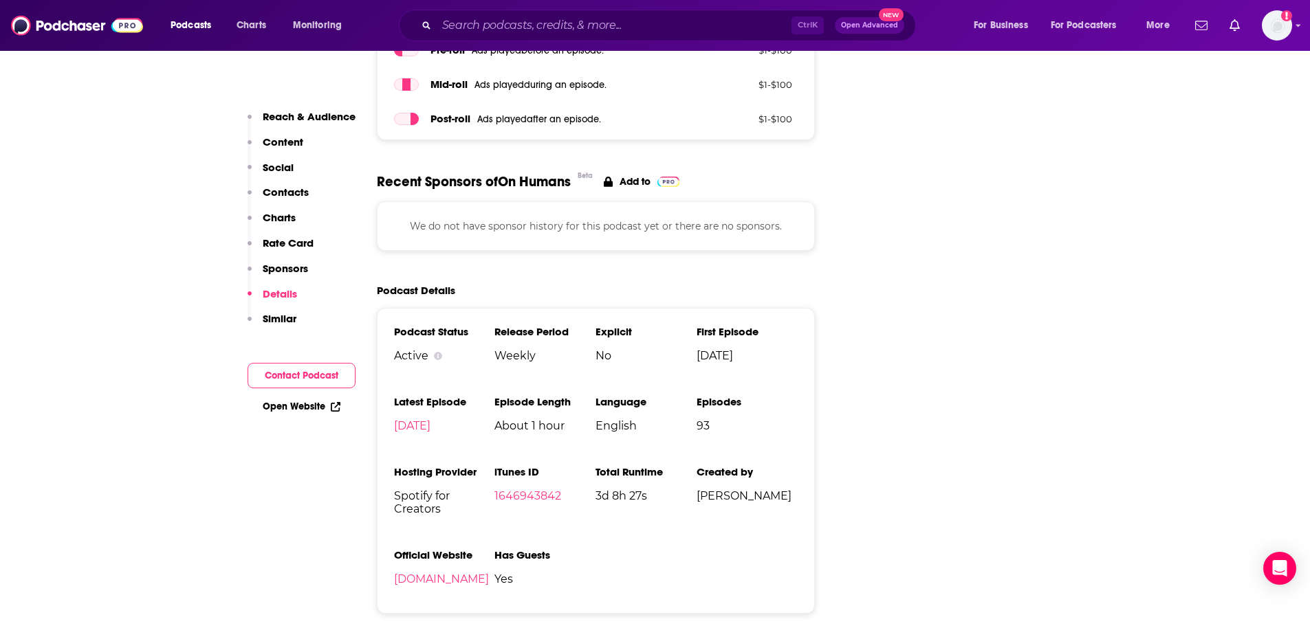
scroll to position [1994, 0]
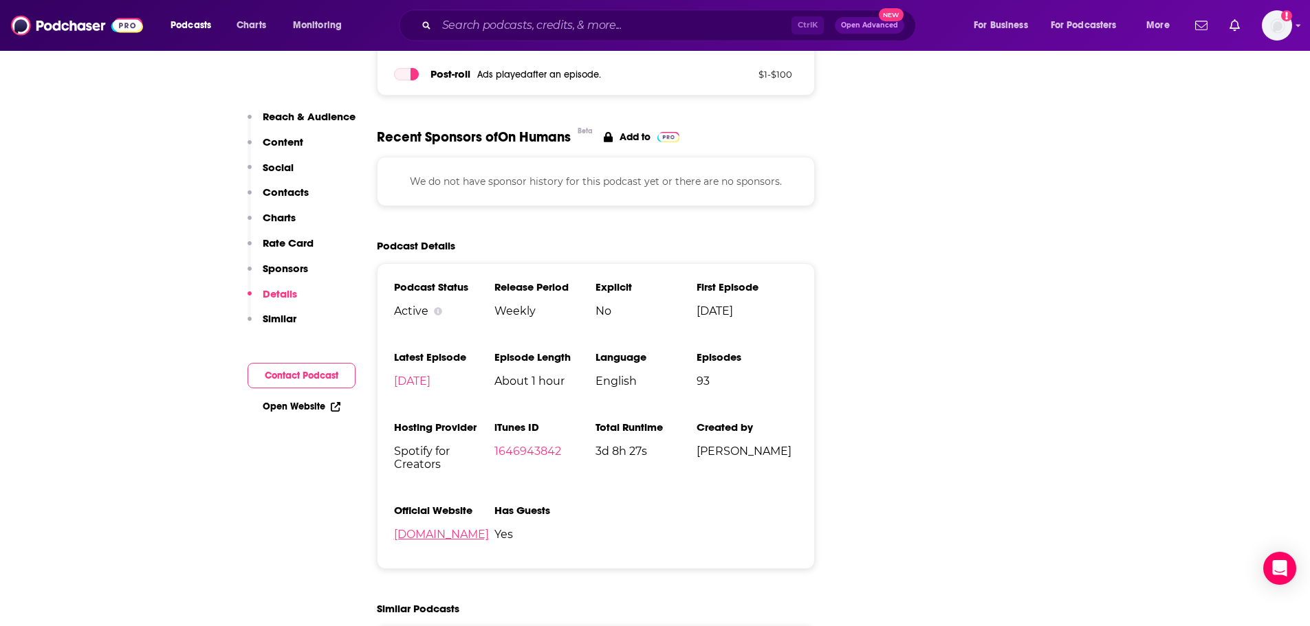
click at [459, 528] on link "onhumans.substack.com" at bounding box center [441, 534] width 95 height 13
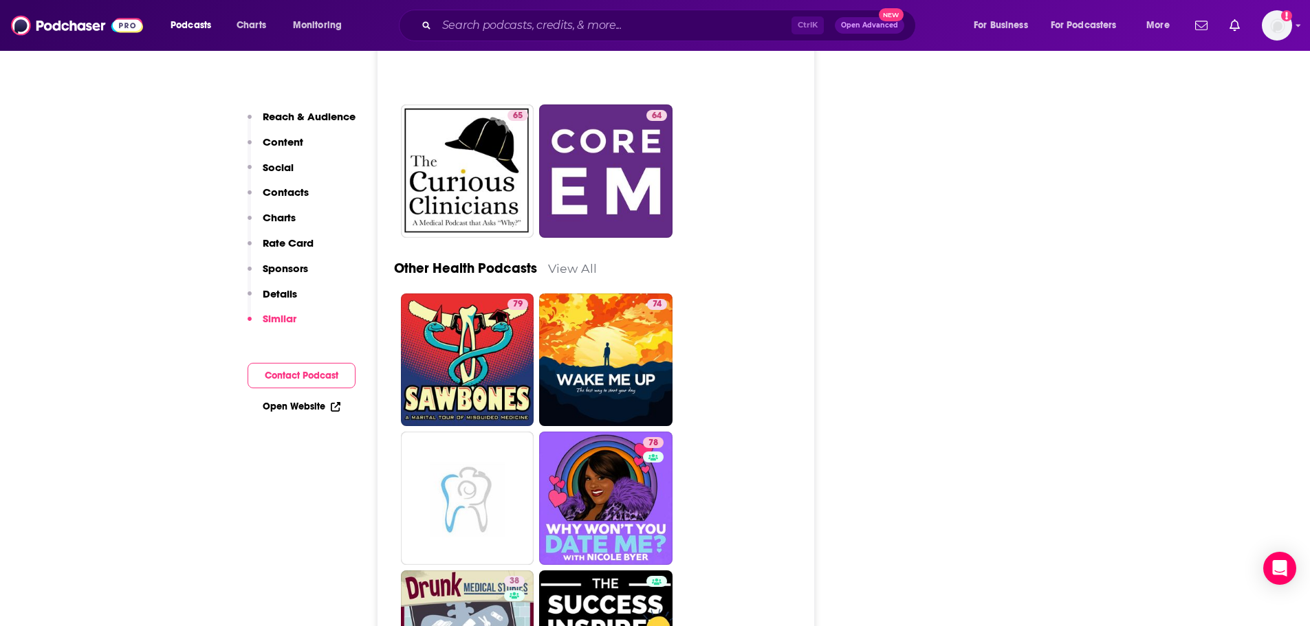
scroll to position [4194, 0]
